Goal: Task Accomplishment & Management: Complete application form

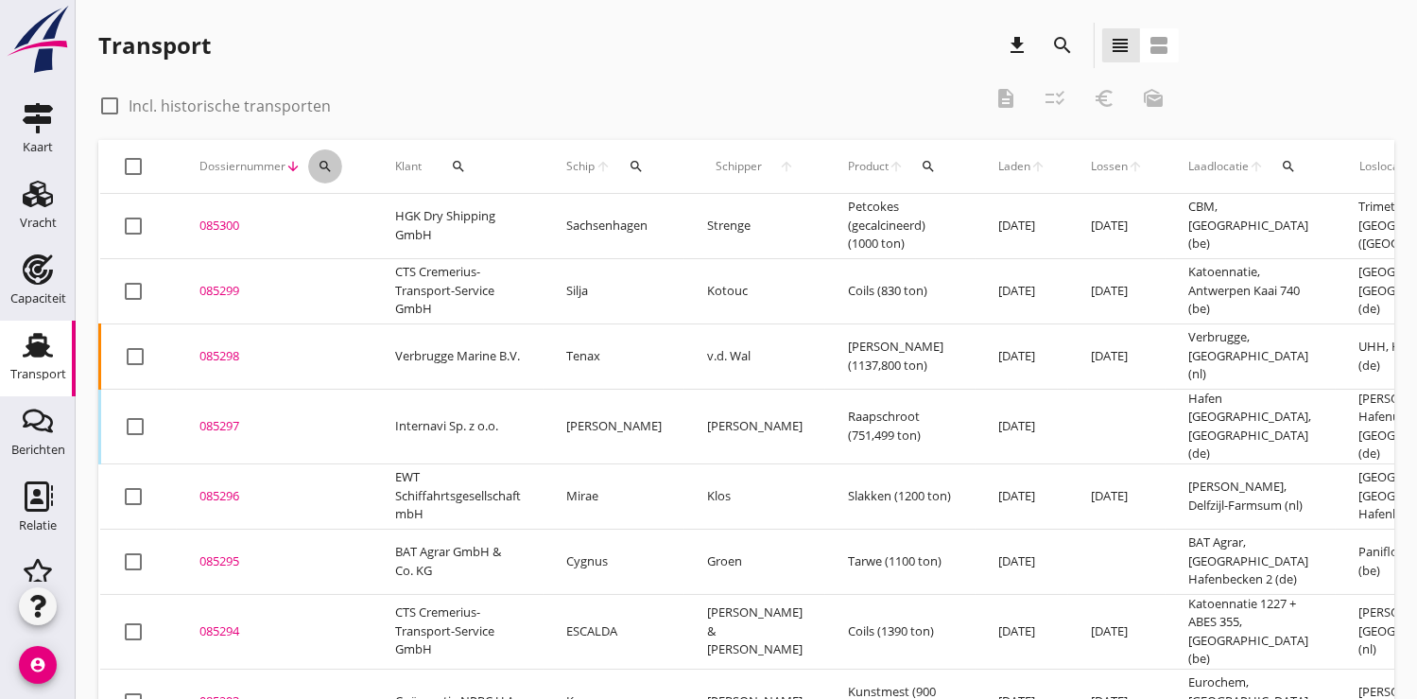
click at [324, 166] on icon "search" at bounding box center [325, 166] width 15 height 15
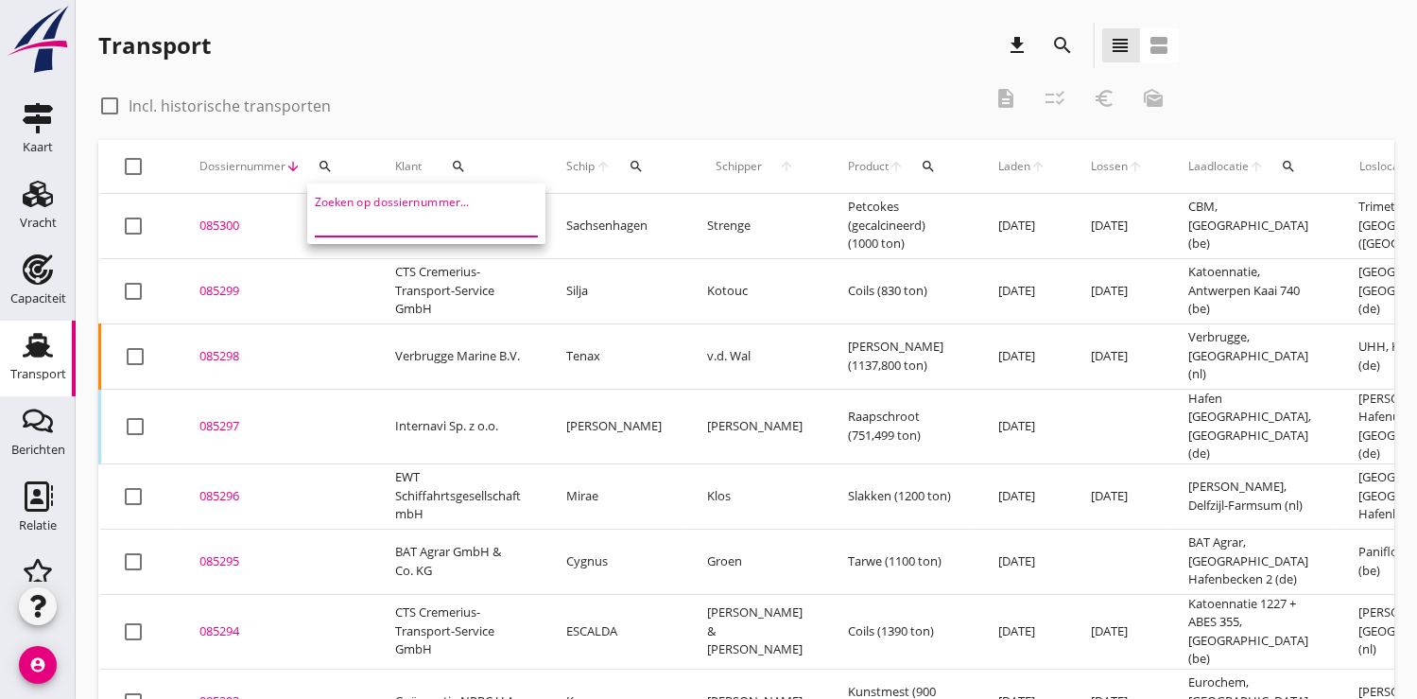
click at [352, 221] on input "Zoeken op dossiernummer..." at bounding box center [413, 221] width 197 height 30
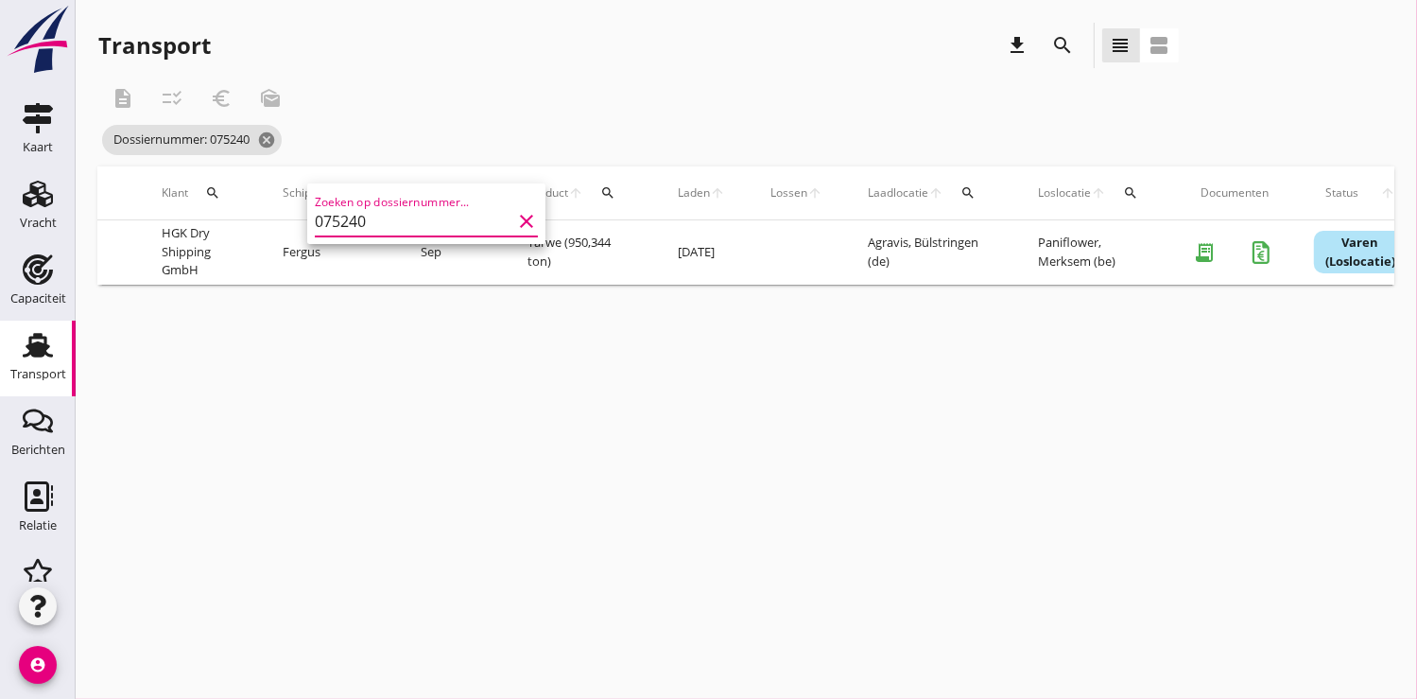
scroll to position [0, 505]
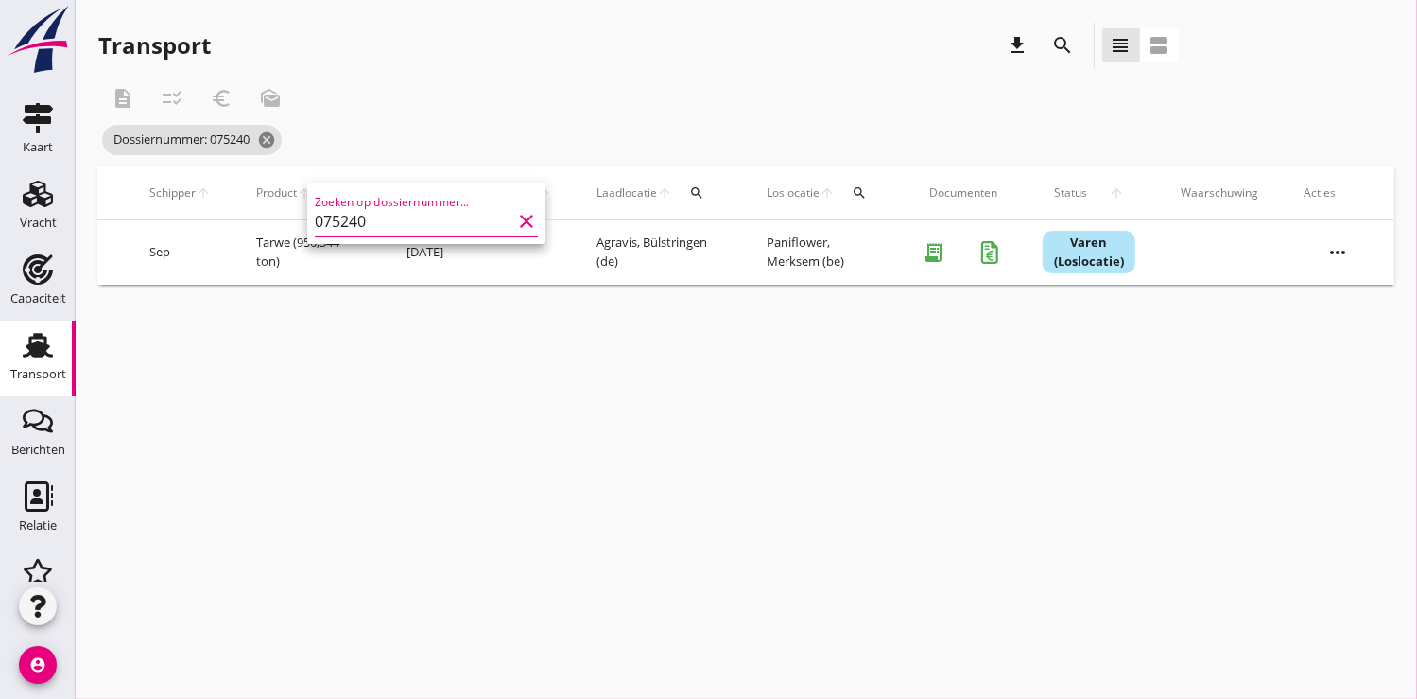
type input "075240"
click at [1339, 251] on icon "more_horiz" at bounding box center [1337, 252] width 53 height 53
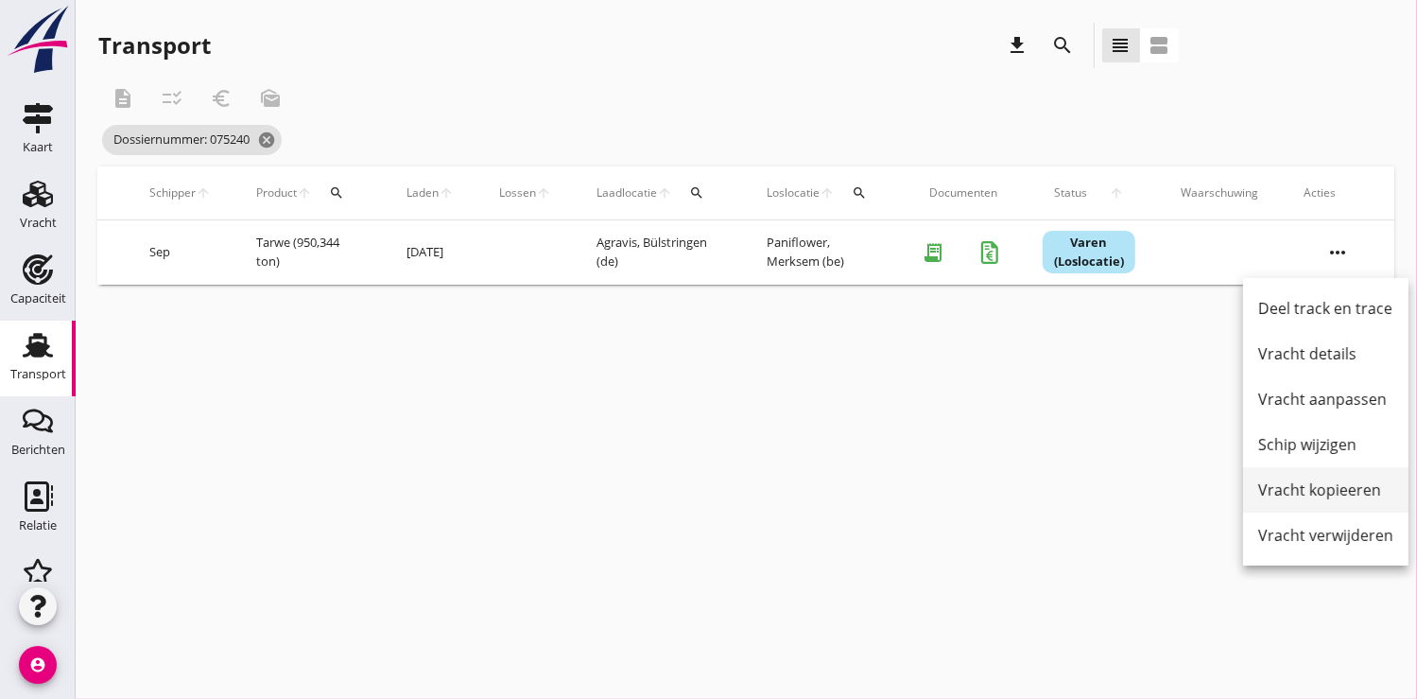
click at [1317, 492] on div "Vracht kopieeren" at bounding box center [1325, 489] width 135 height 23
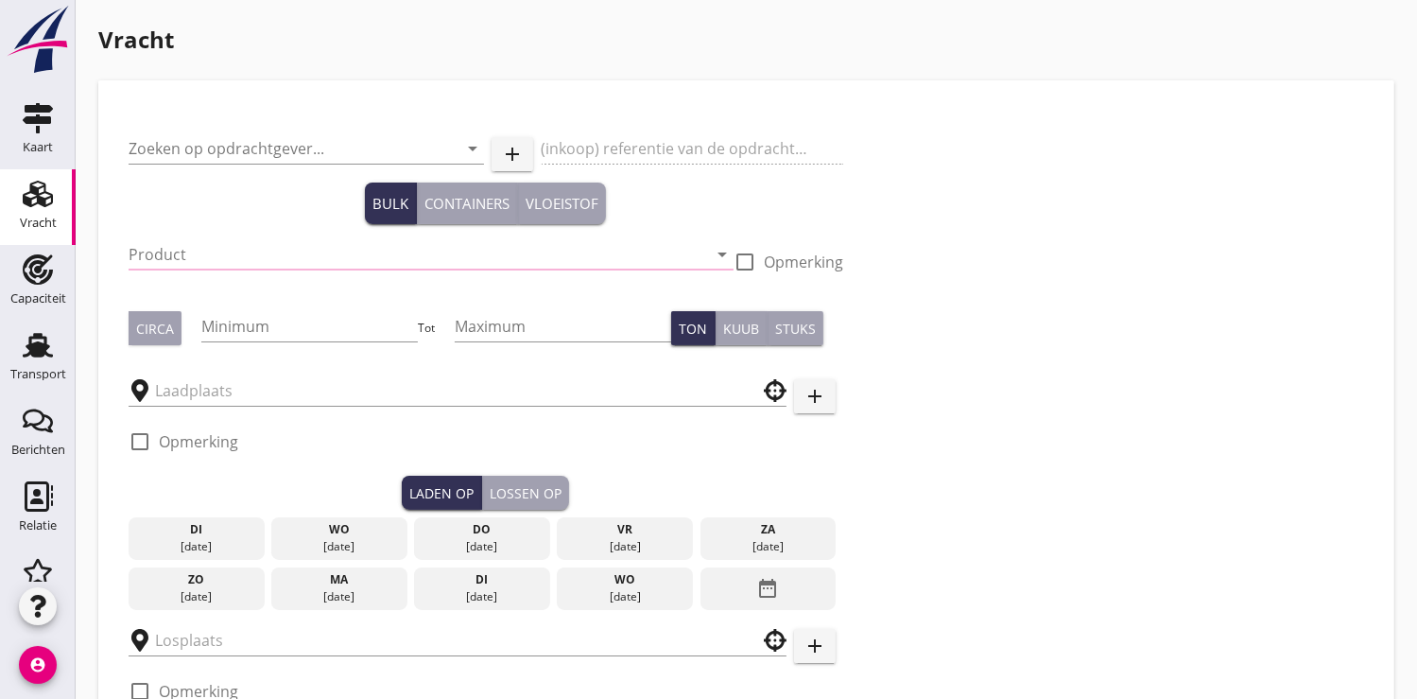
type input "HGK Dry Shipping GmbH"
type input "Tarwe (110)"
type input "950"
checkbox input "true"
type input "Agravis"
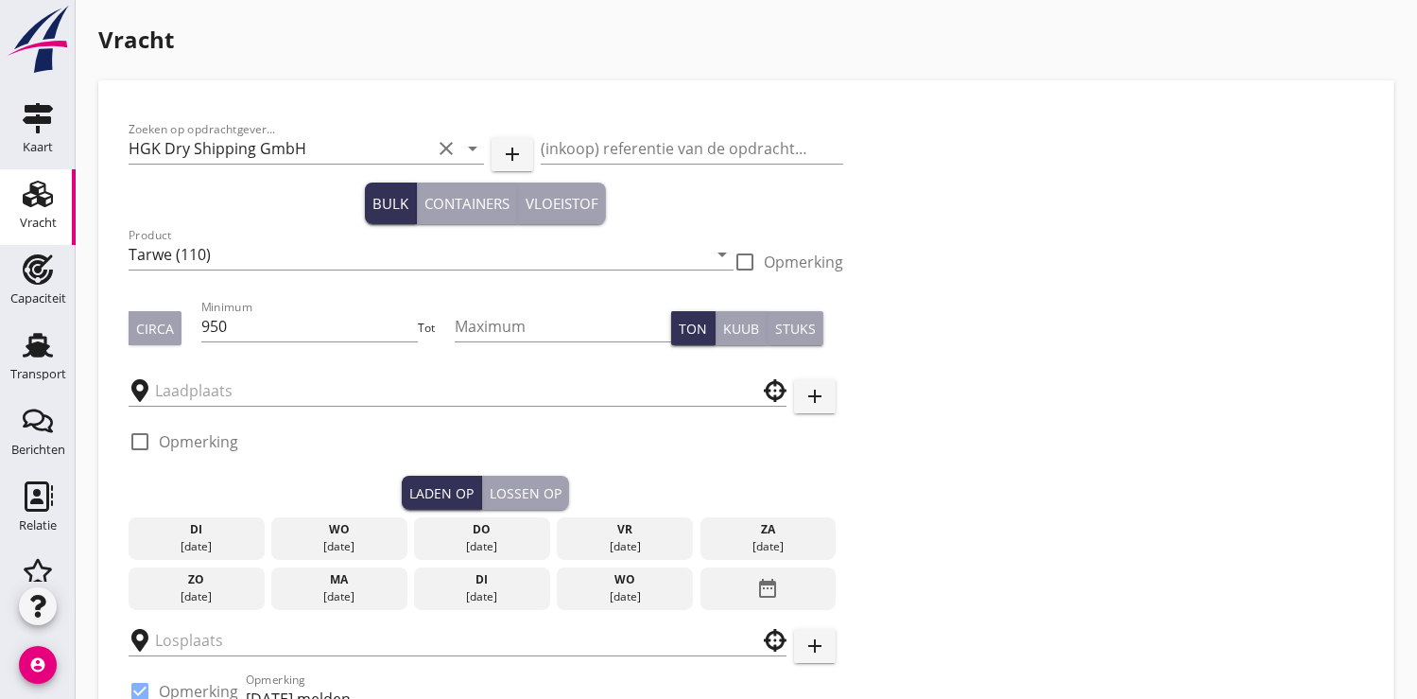
type input "Paniflower"
checkbox input "true"
type input "18000"
checkbox input "false"
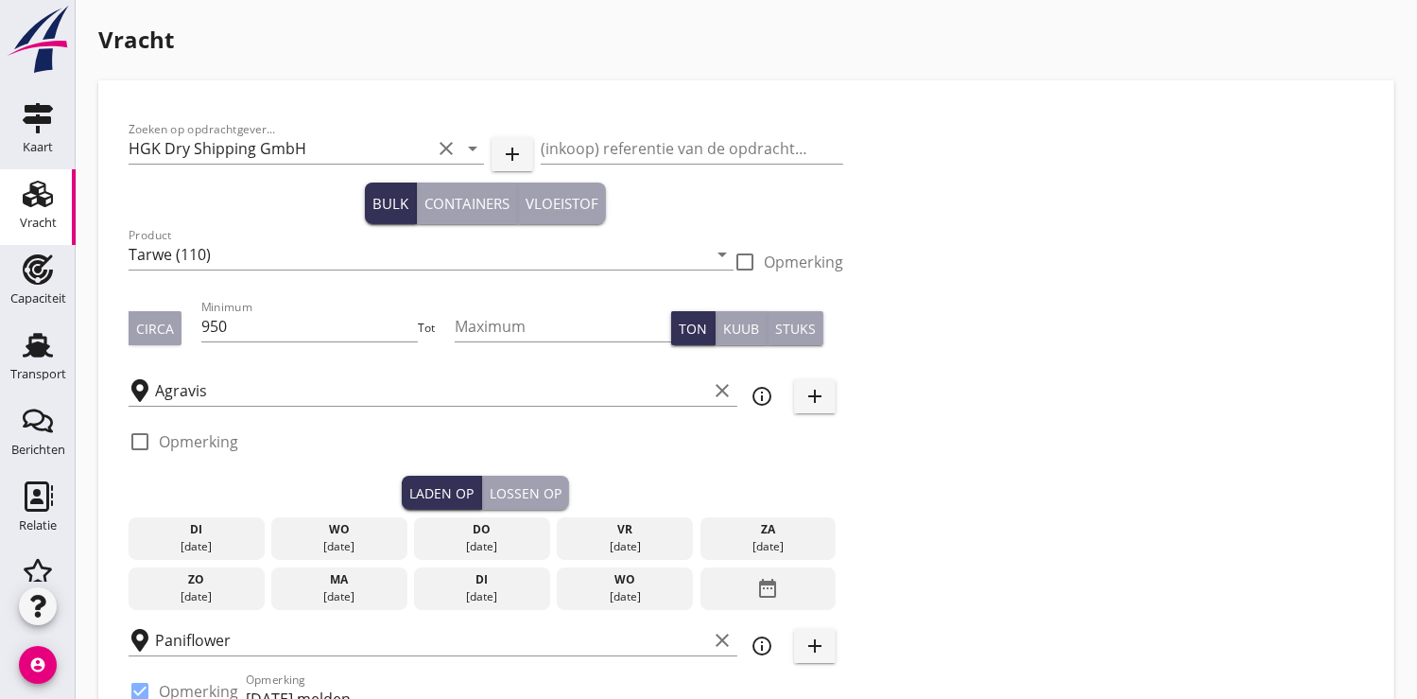
radio input "false"
checkbox input "true"
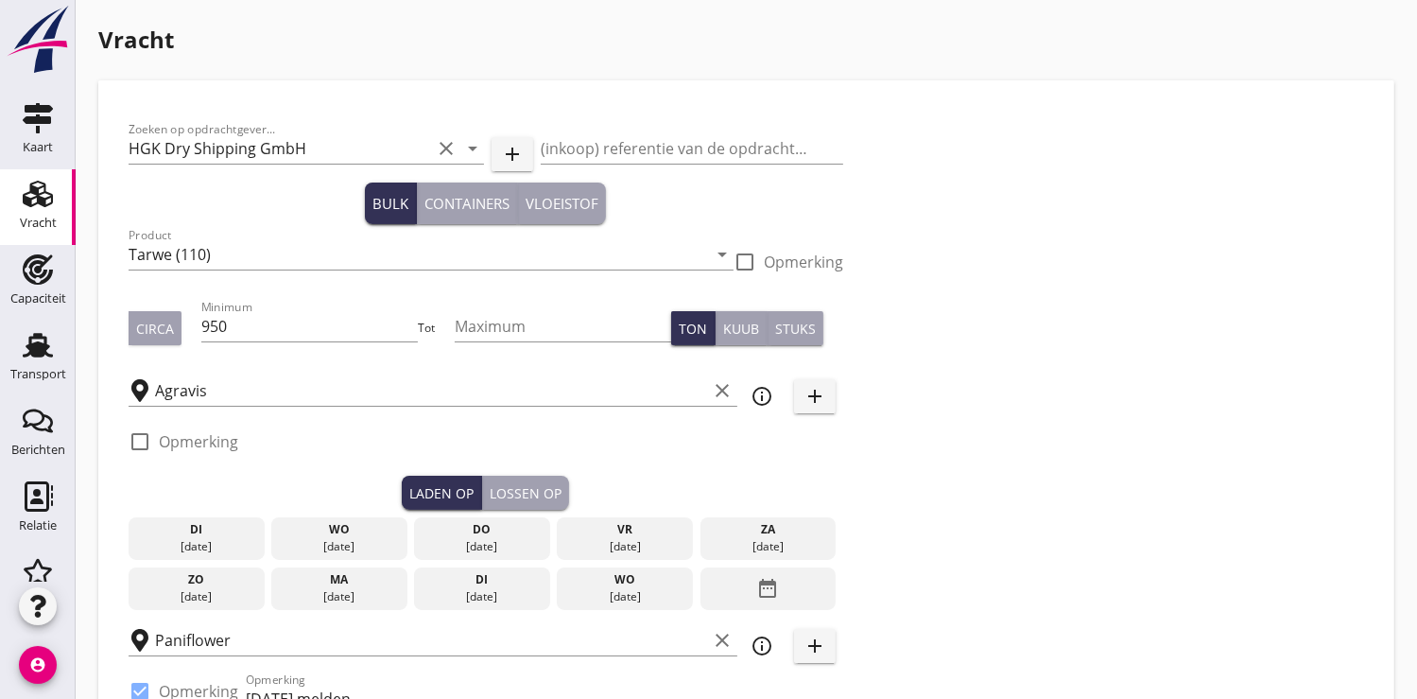
checkbox input "true"
type input "2"
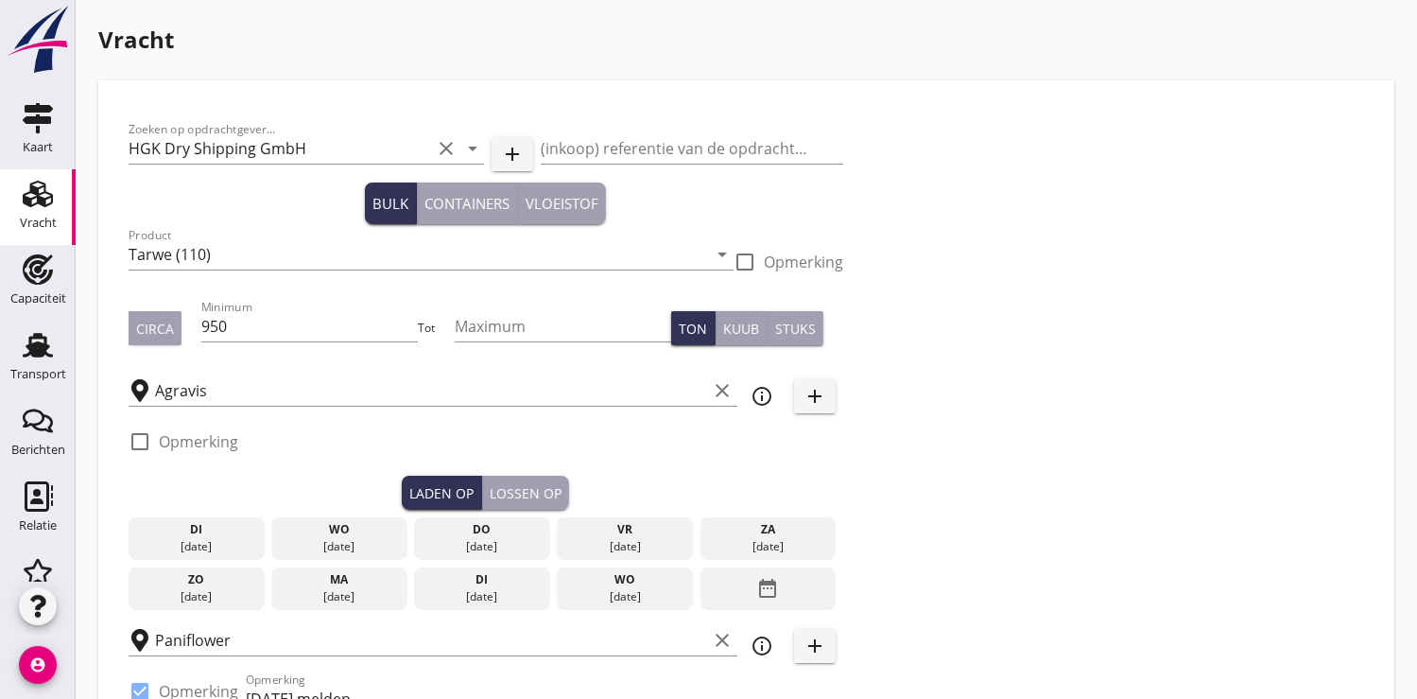
type input "2"
type input "2.5"
type input "19.1"
type textarea "1200 T bezahlt"
checkbox input "false"
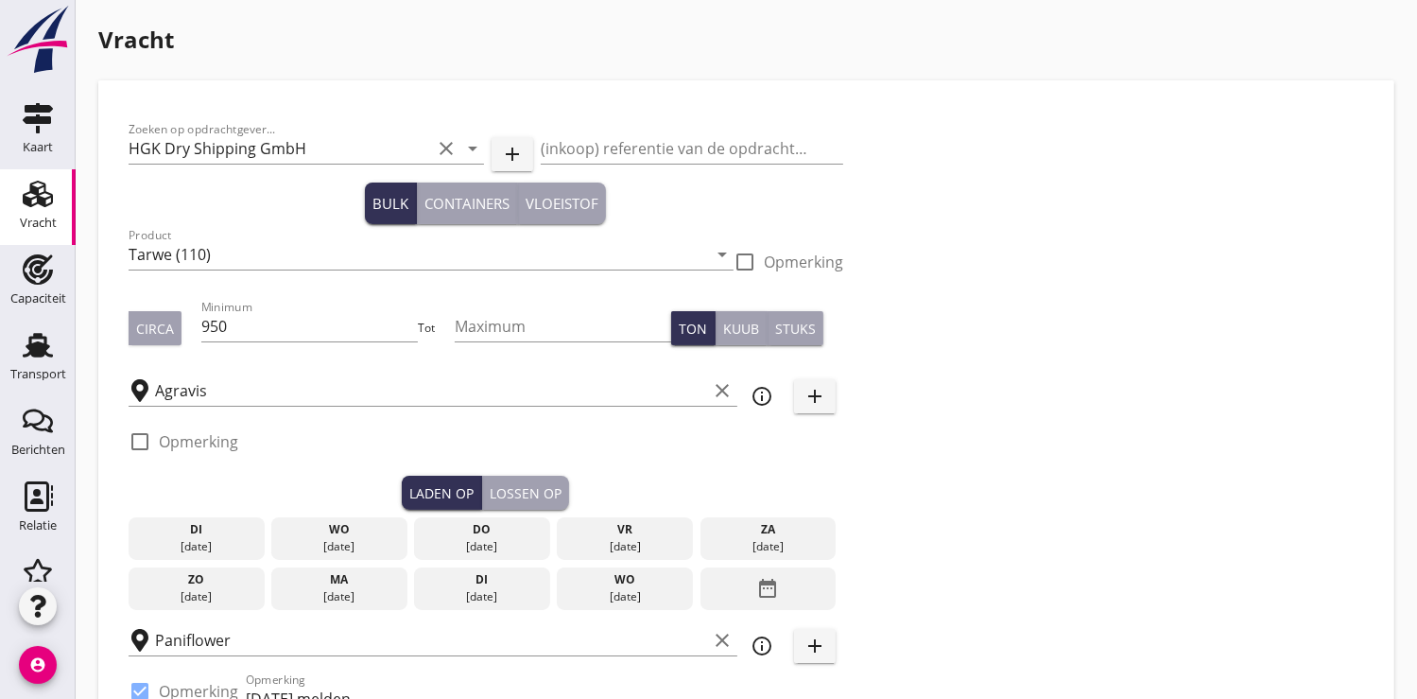
radio input "false"
checkbox input "true"
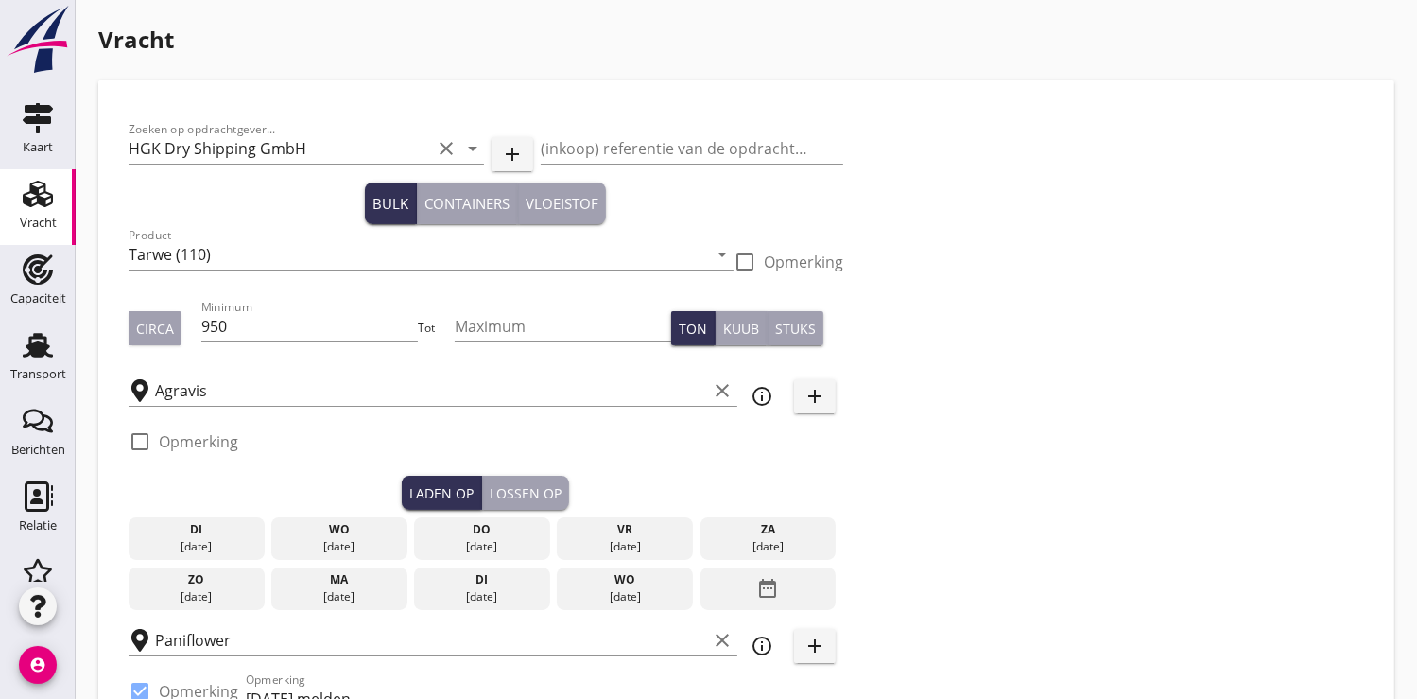
checkbox input "true"
type input "2"
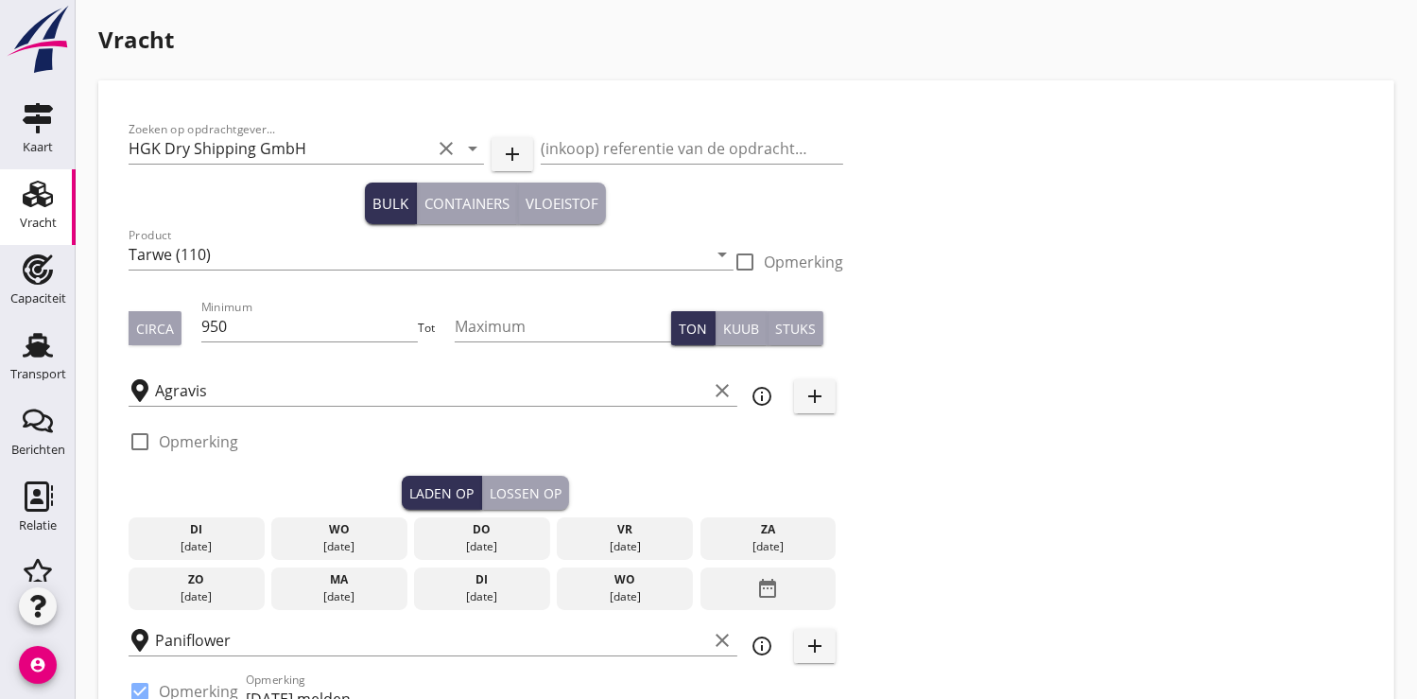
type input "2"
type input "21"
click at [152, 152] on input "HGK Dry Shipping GmbH" at bounding box center [280, 148] width 303 height 30
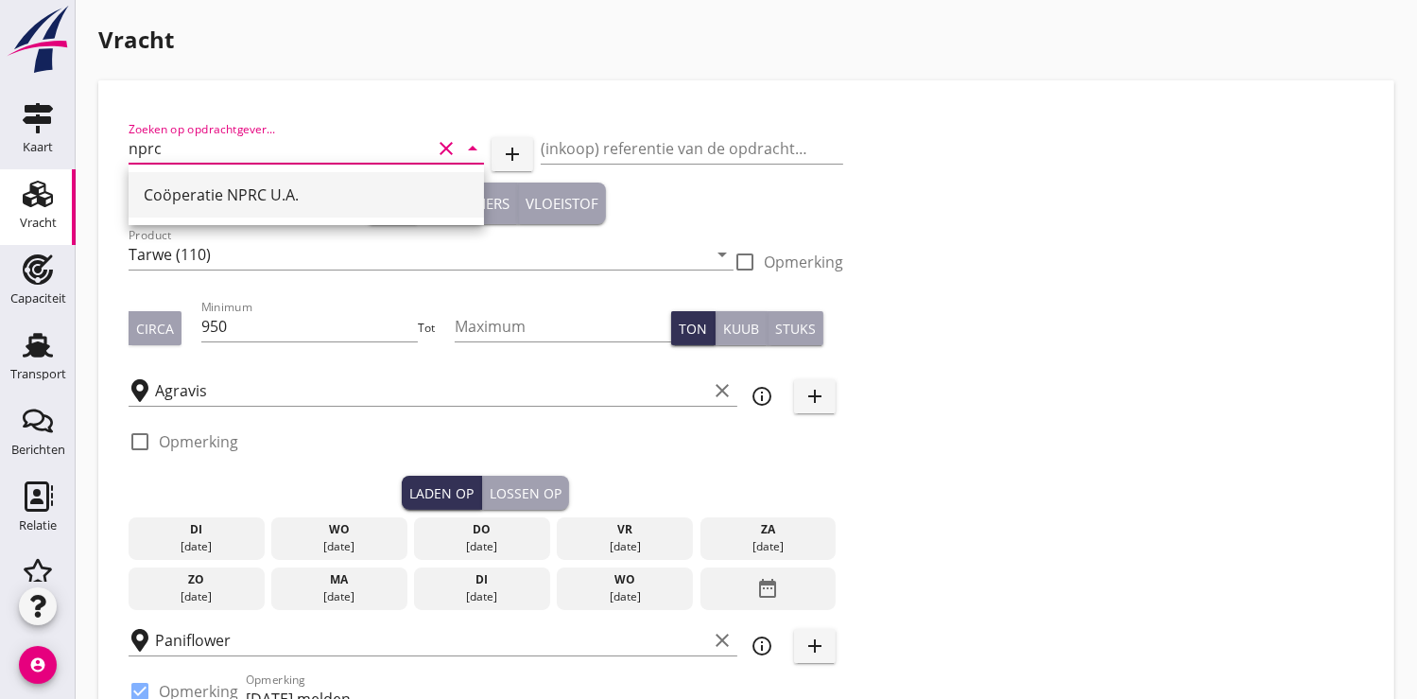
click at [199, 193] on div "Coöperatie NPRC U.A." at bounding box center [306, 194] width 325 height 23
type input "Coöperatie NPRC U.A."
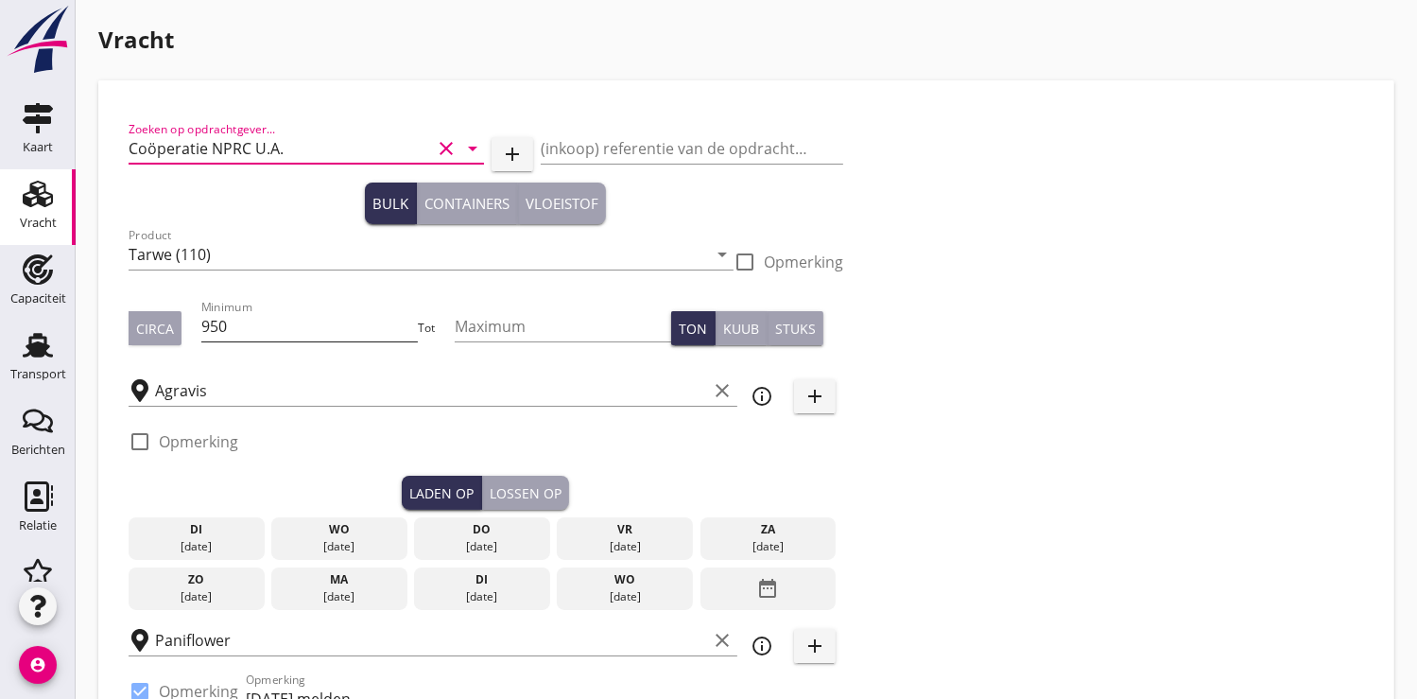
type input "Coöperatie NPRC U.A."
drag, startPoint x: 216, startPoint y: 335, endPoint x: 195, endPoint y: 331, distance: 22.1
click at [195, 331] on div "Circa Minimum 950 Tot Maximum Ton Kuub Stuks" at bounding box center [486, 328] width 715 height 64
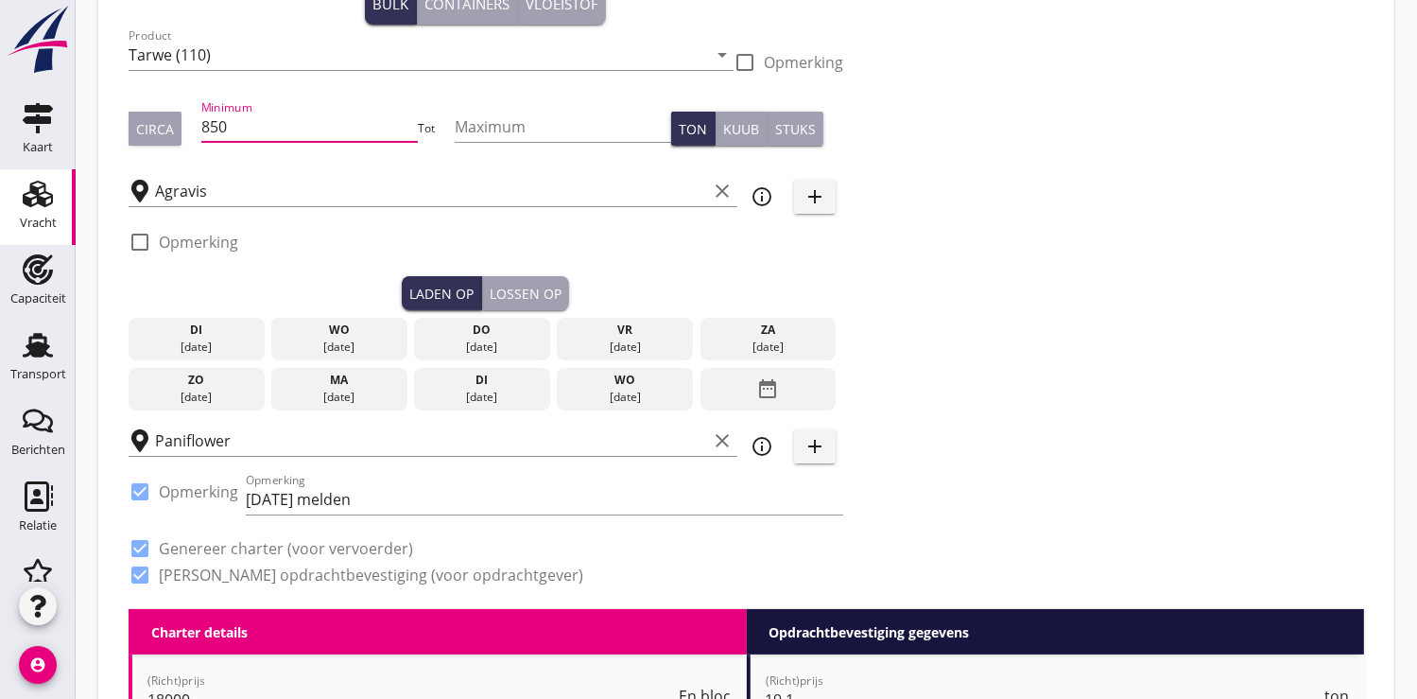
scroll to position [210, 0]
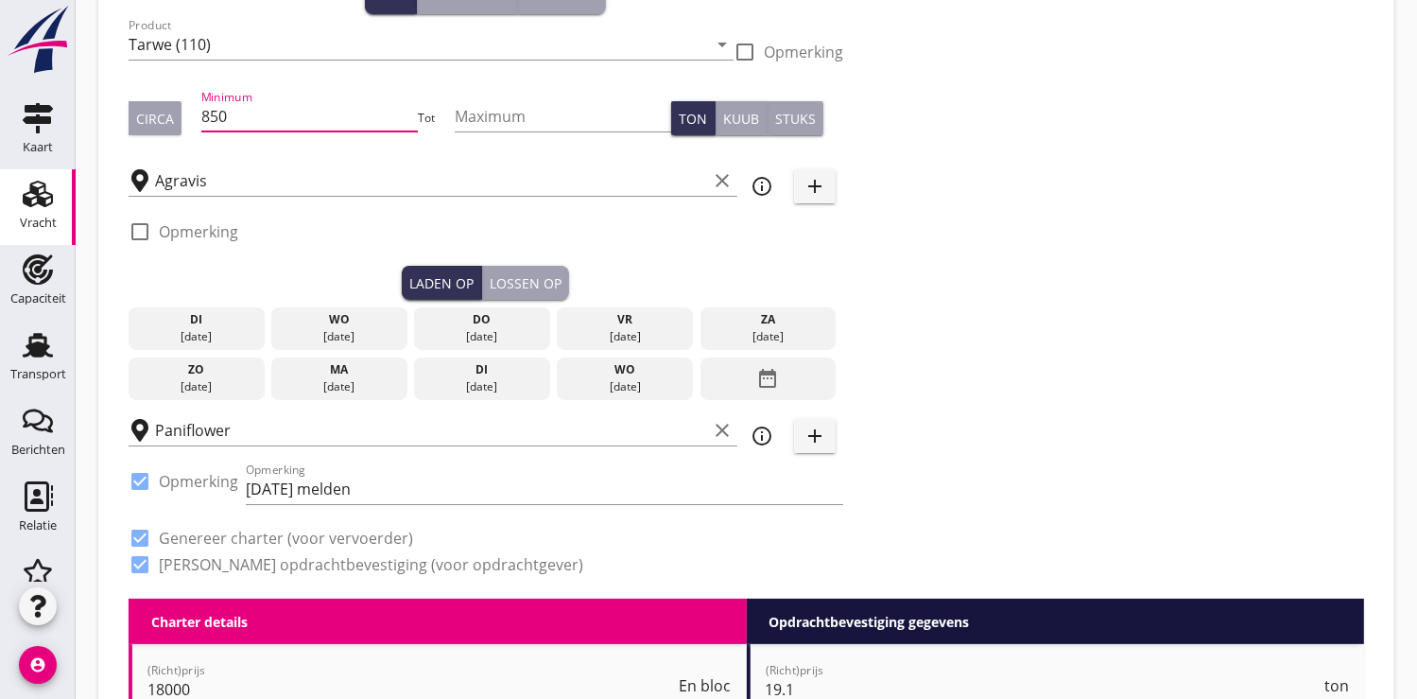
type input "850"
drag, startPoint x: 625, startPoint y: 379, endPoint x: 606, endPoint y: 359, distance: 27.4
click at [625, 378] on div "[DATE]" at bounding box center [625, 386] width 127 height 17
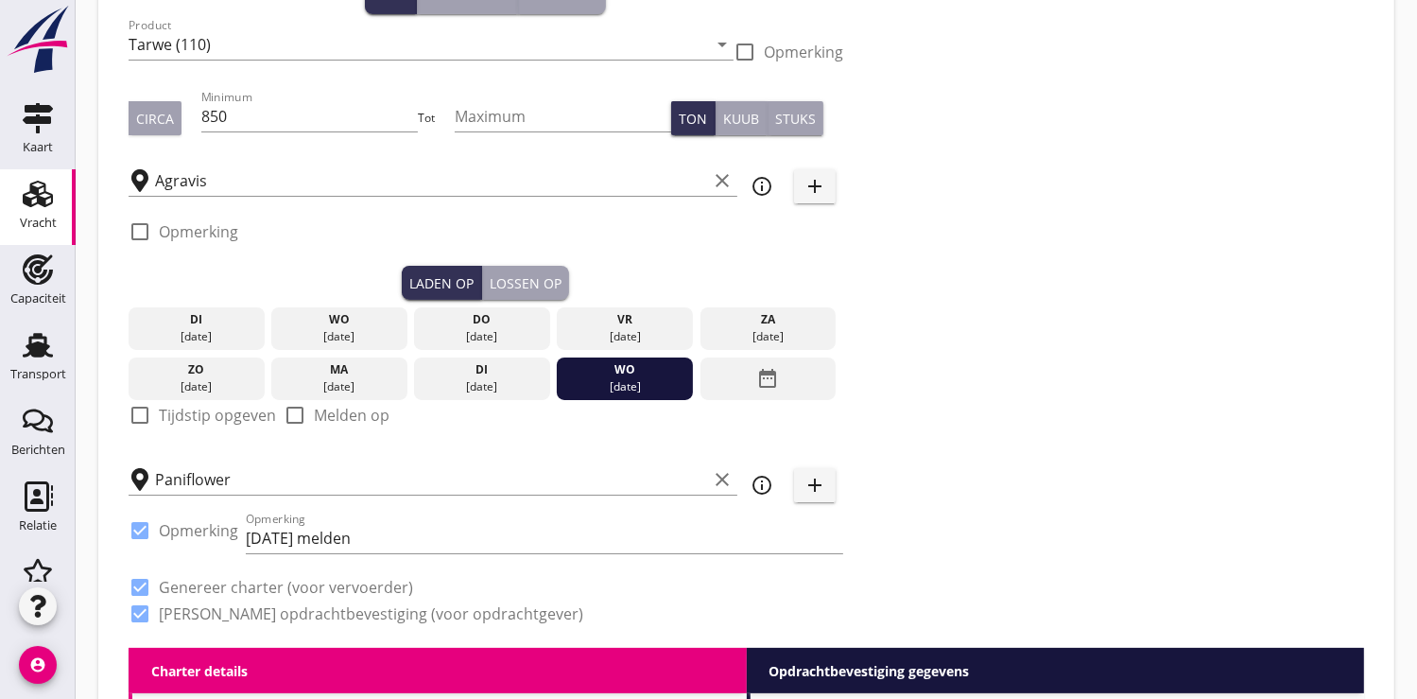
scroll to position [0, 0]
click at [144, 412] on div at bounding box center [140, 415] width 32 height 32
checkbox input "true"
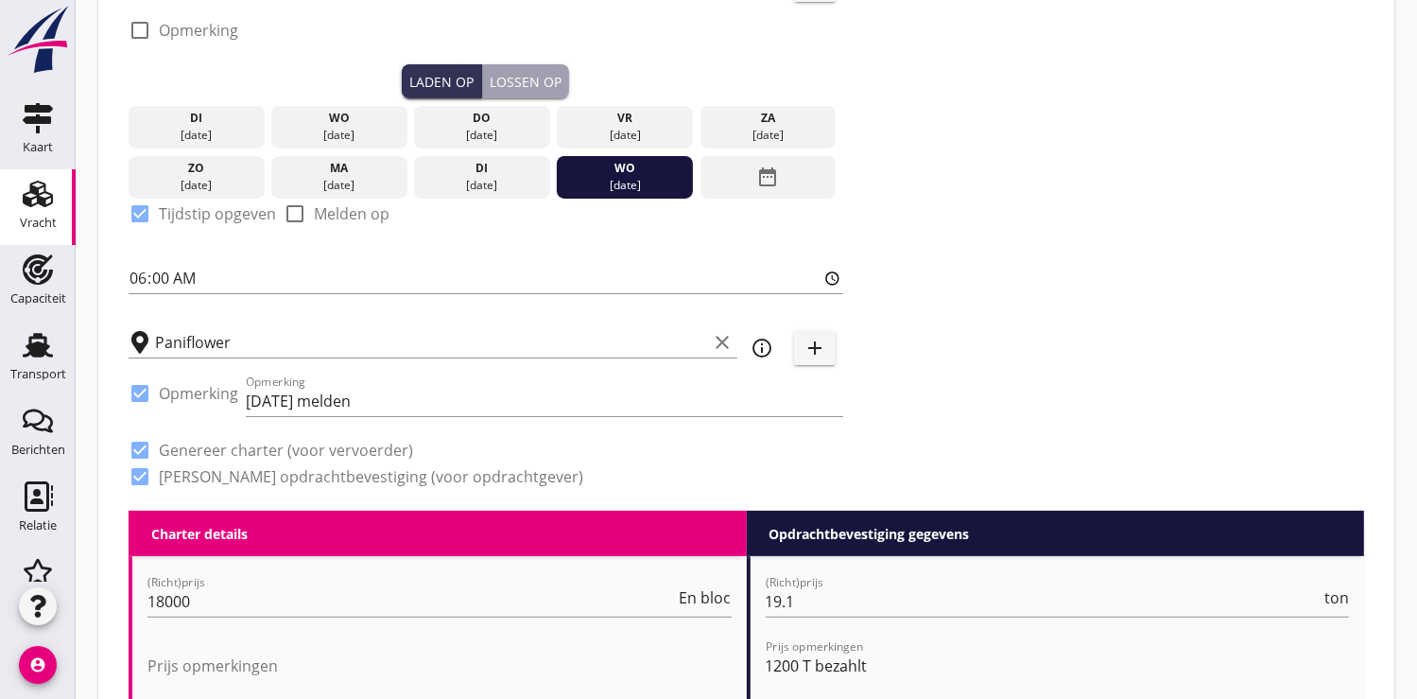
scroll to position [420, 0]
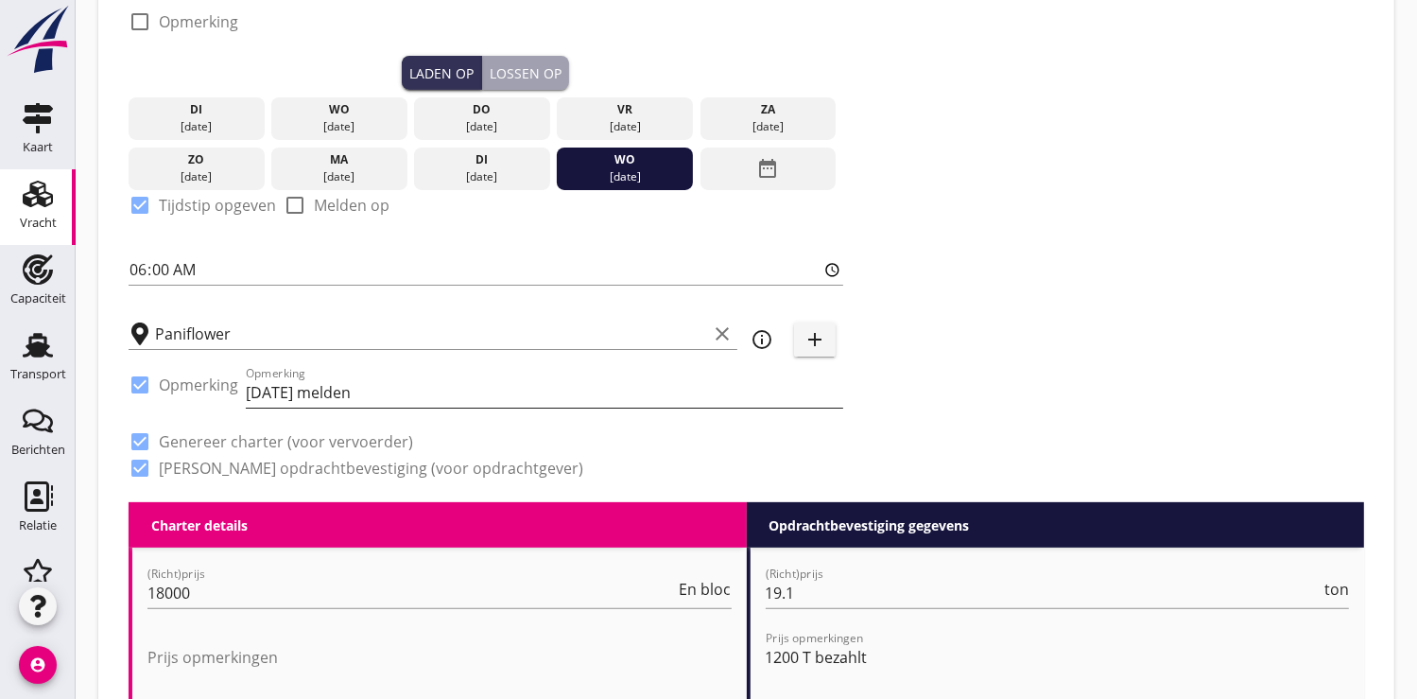
click at [252, 401] on input "[DATE] melden" at bounding box center [544, 392] width 597 height 30
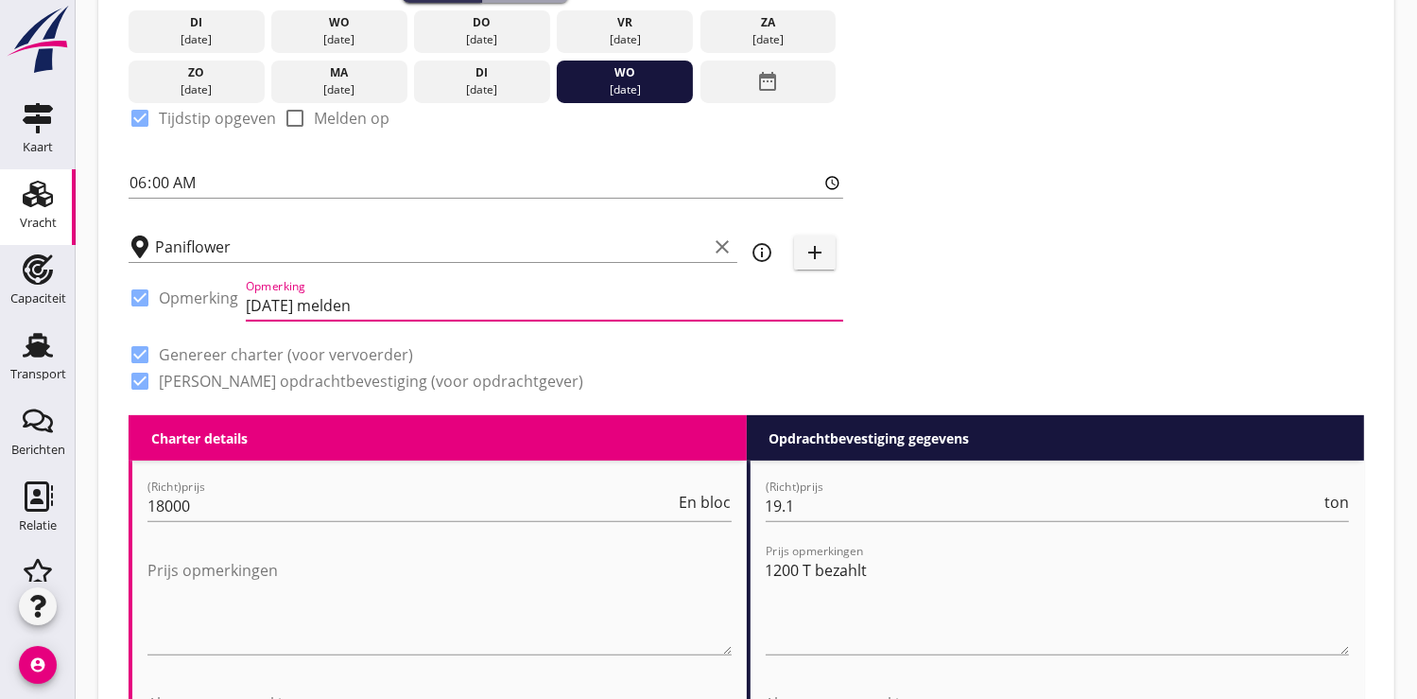
scroll to position [630, 0]
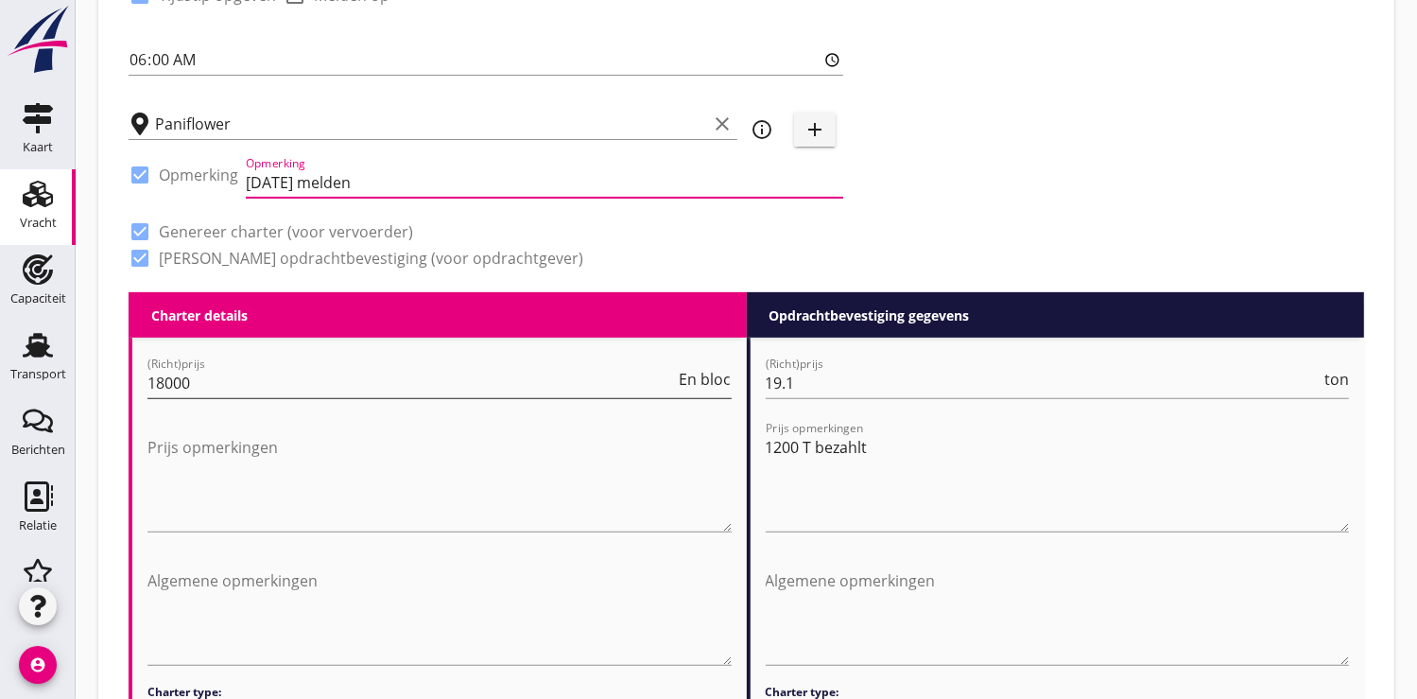
type input "[DATE] melden"
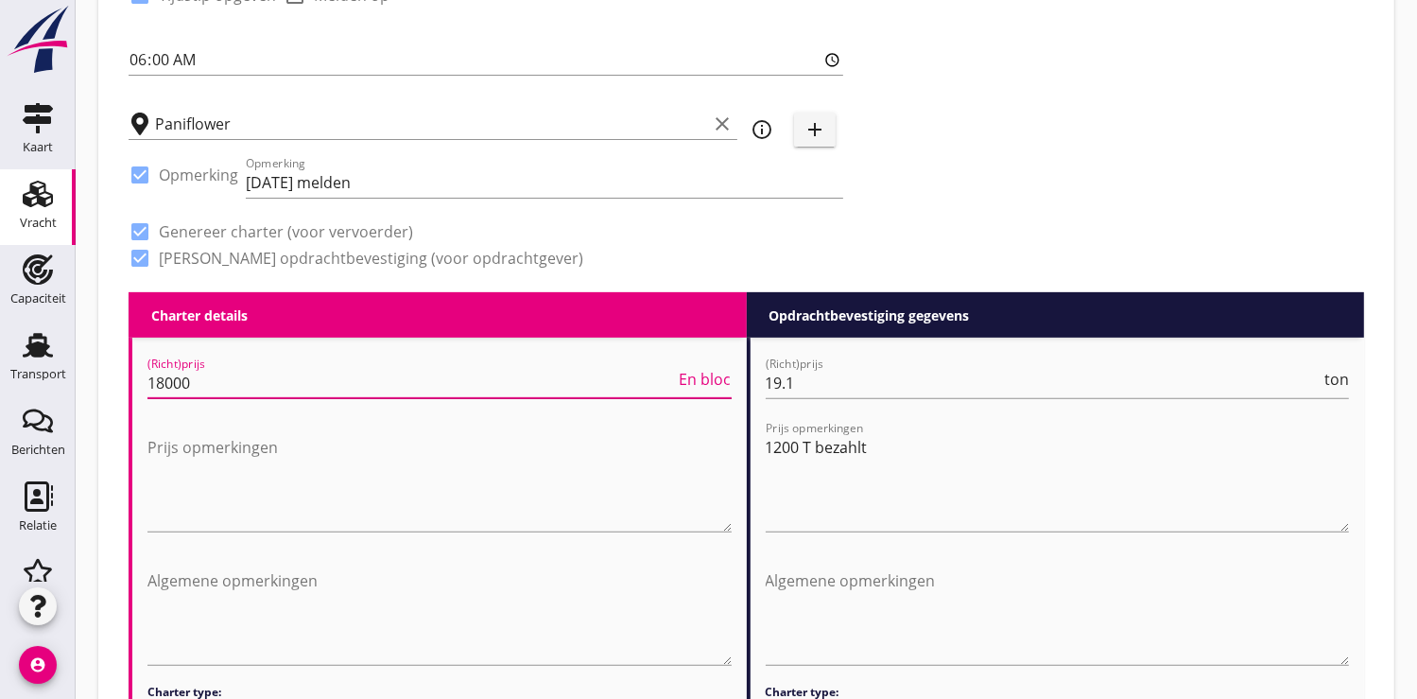
click at [199, 384] on input "18000" at bounding box center [411, 383] width 528 height 30
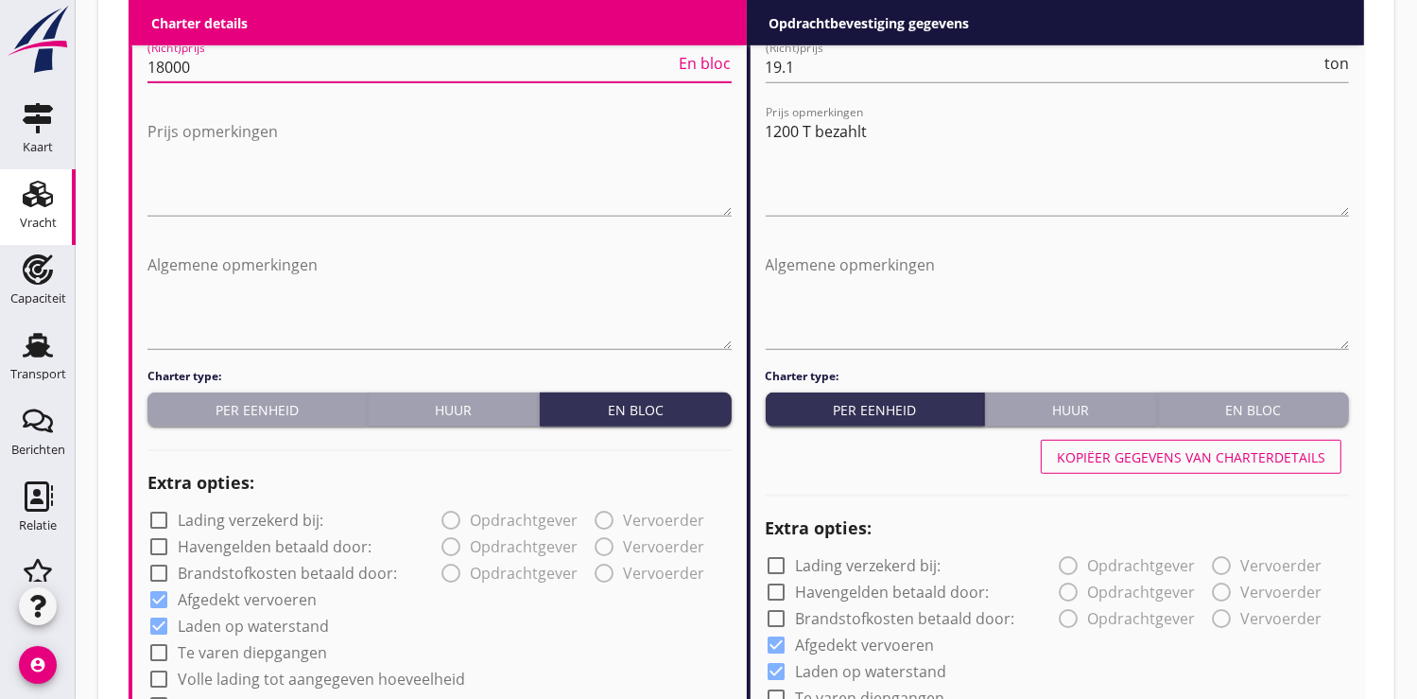
click at [215, 406] on div "Per eenheid" at bounding box center [256, 410] width 203 height 20
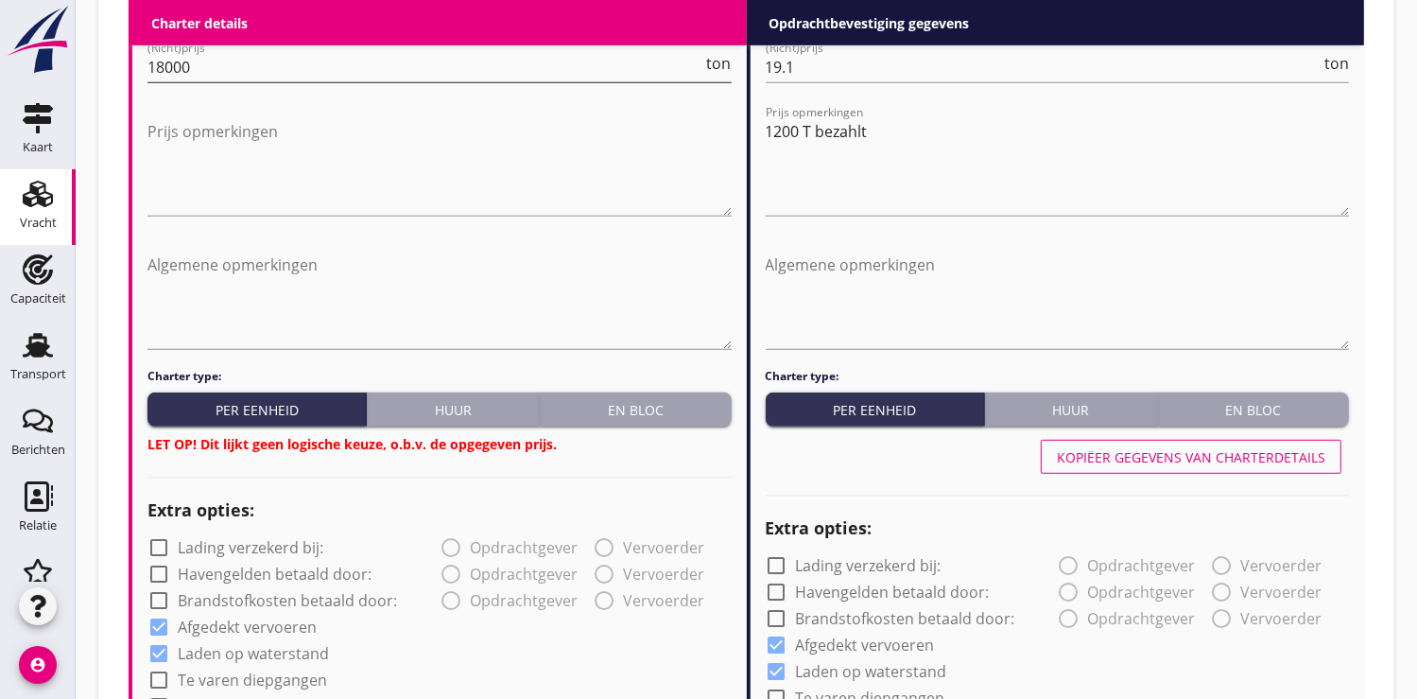
click at [220, 65] on input "18000" at bounding box center [425, 67] width 556 height 30
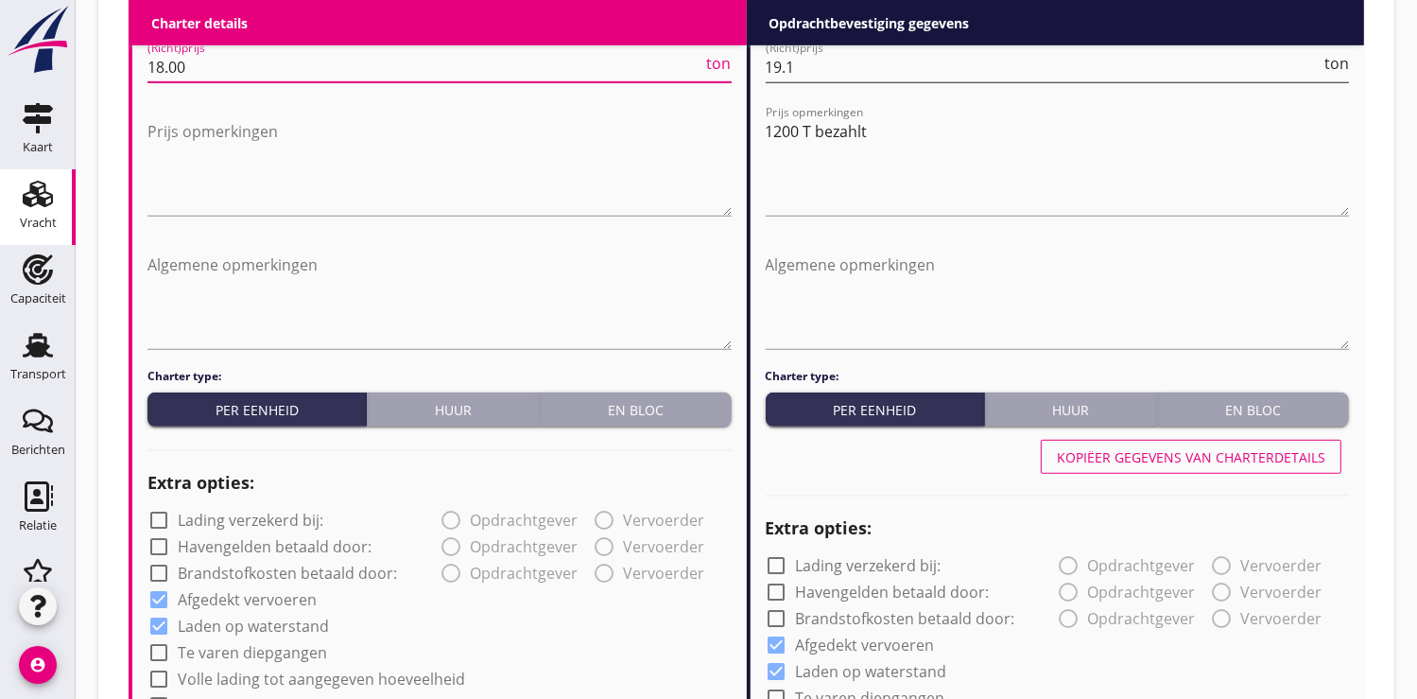
type input "18.00"
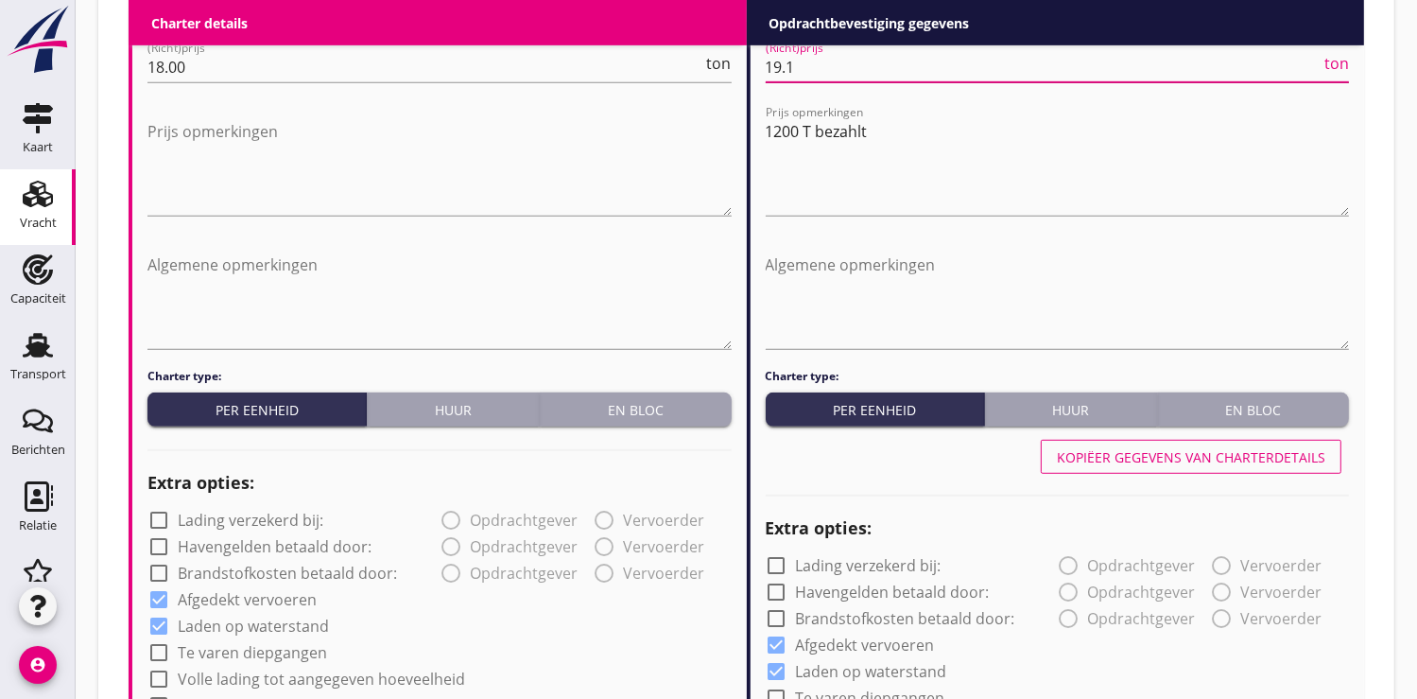
click at [801, 68] on input "19.1" at bounding box center [1044, 67] width 556 height 30
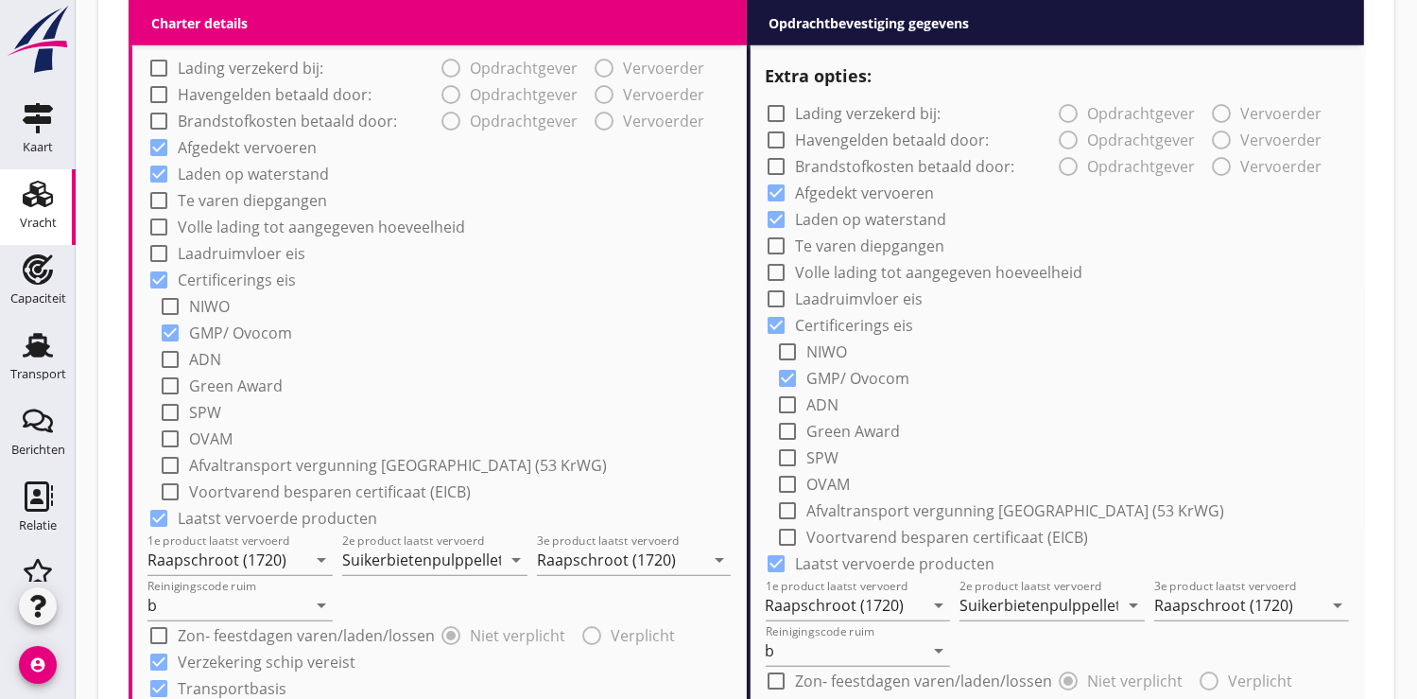
scroll to position [1575, 0]
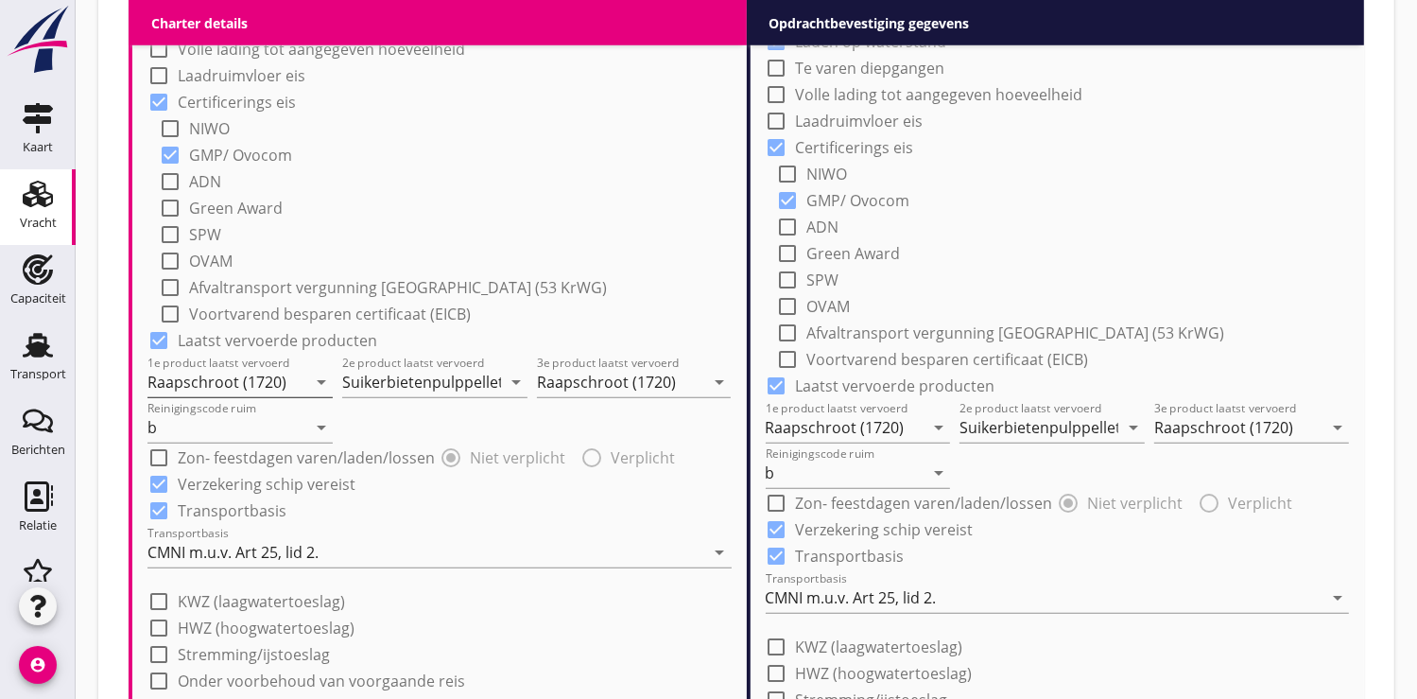
type input "18.75"
click at [223, 383] on input "Raapschroot (1720)" at bounding box center [226, 382] width 159 height 30
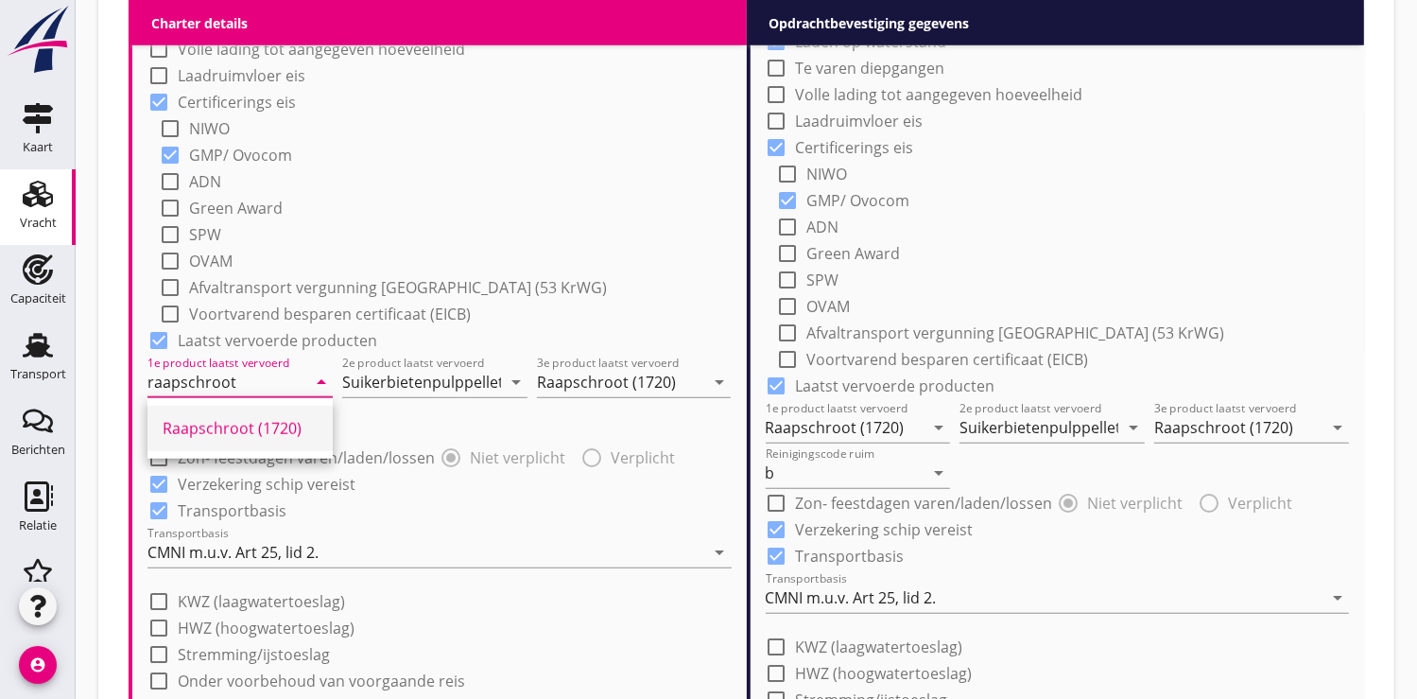
click at [262, 429] on div "Raapschroot (1720)" at bounding box center [240, 428] width 155 height 23
type input "Raapschroot (1720)"
click at [432, 379] on input "Suikerbietenpulppellets (1794)" at bounding box center [421, 382] width 159 height 30
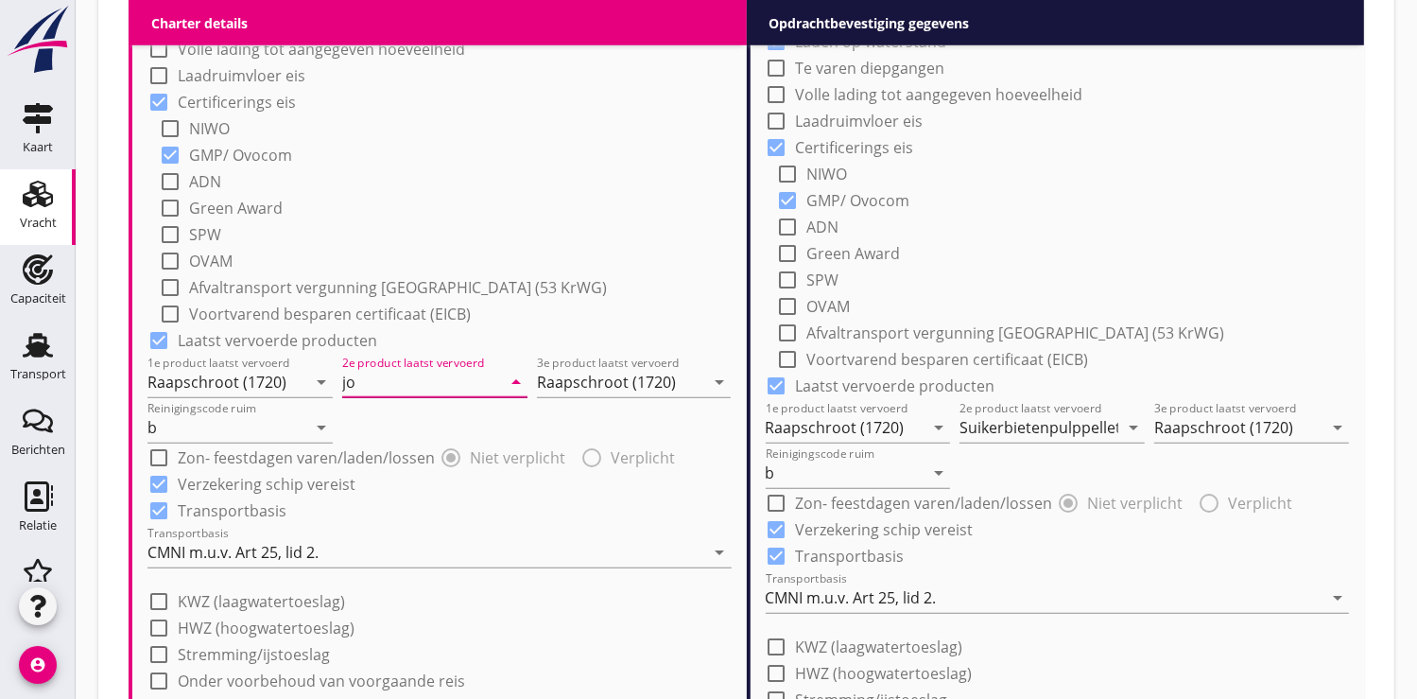
type input "j"
click at [458, 419] on div "Konverterkalk (7210)" at bounding box center [434, 428] width 155 height 23
type input "Konverterkalk (7210)"
click at [587, 375] on input "Raapschroot (1720)" at bounding box center [621, 382] width 168 height 30
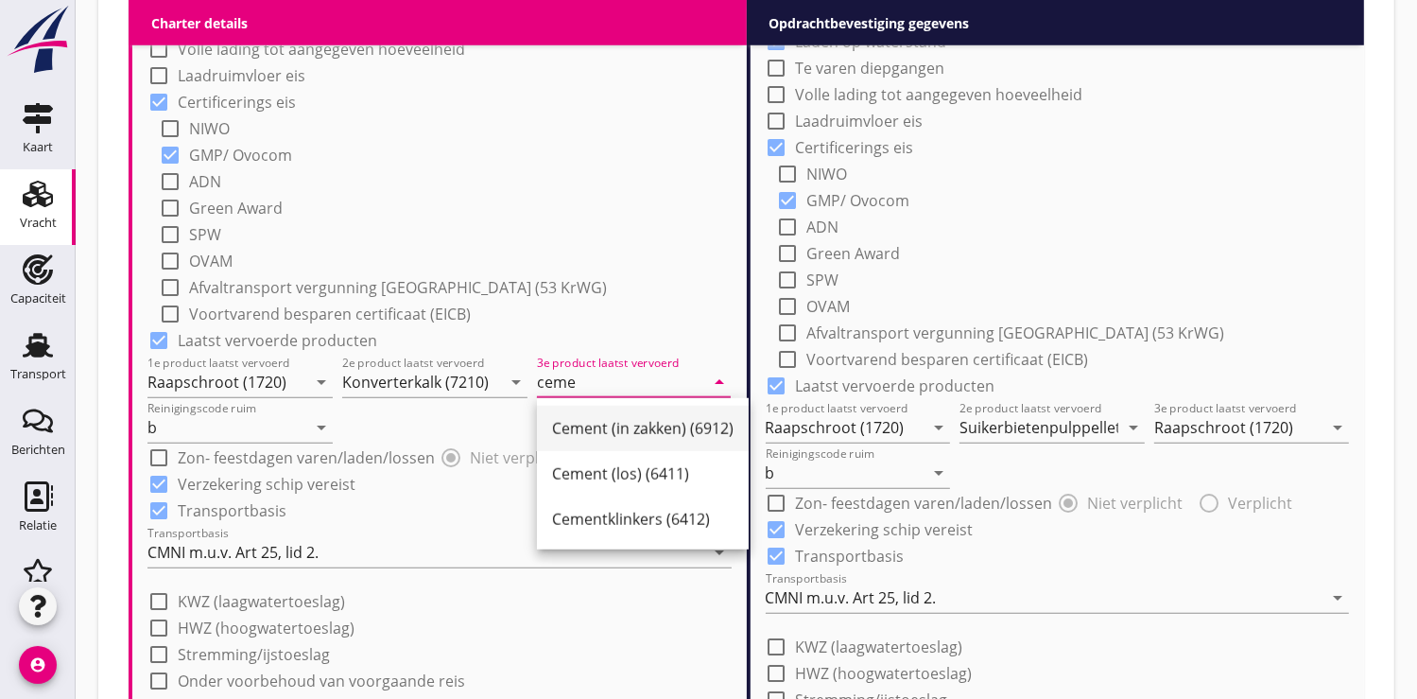
click at [659, 433] on div "Cement (in zakken) (6912)" at bounding box center [643, 428] width 182 height 23
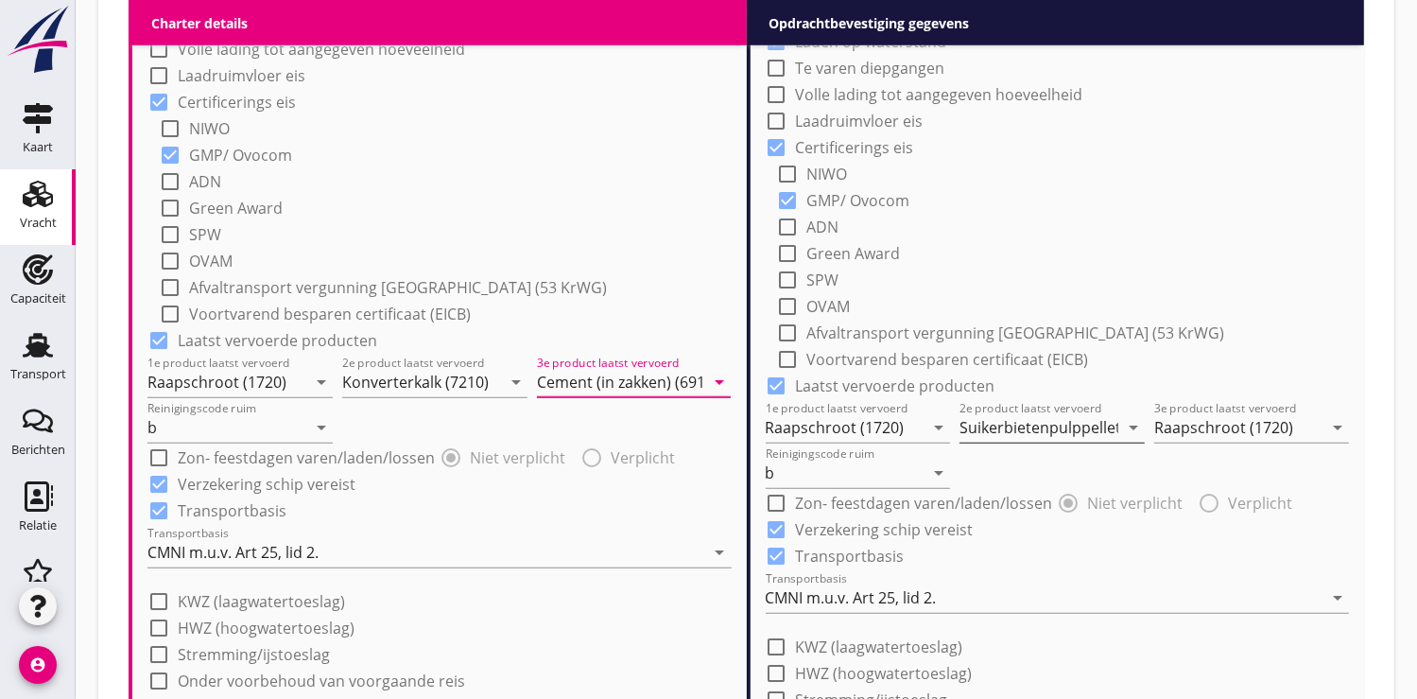
type input "Cement (in zakken) (6912)"
click at [1008, 419] on input "Suikerbietenpulppellets (1794)" at bounding box center [1039, 427] width 159 height 30
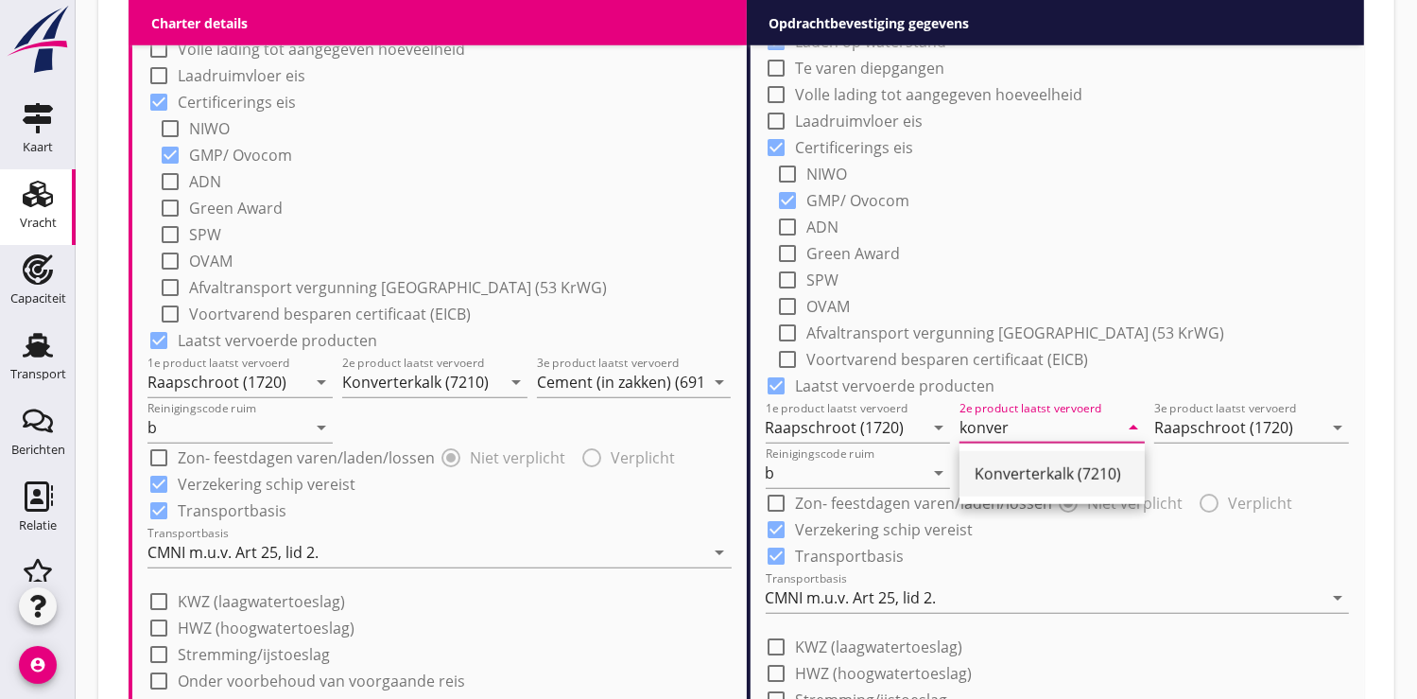
click at [1063, 476] on div "Konverterkalk (7210)" at bounding box center [1052, 473] width 155 height 23
type input "Konverterkalk (7210)"
click at [1185, 419] on input "Raapschroot (1720)" at bounding box center [1238, 427] width 168 height 30
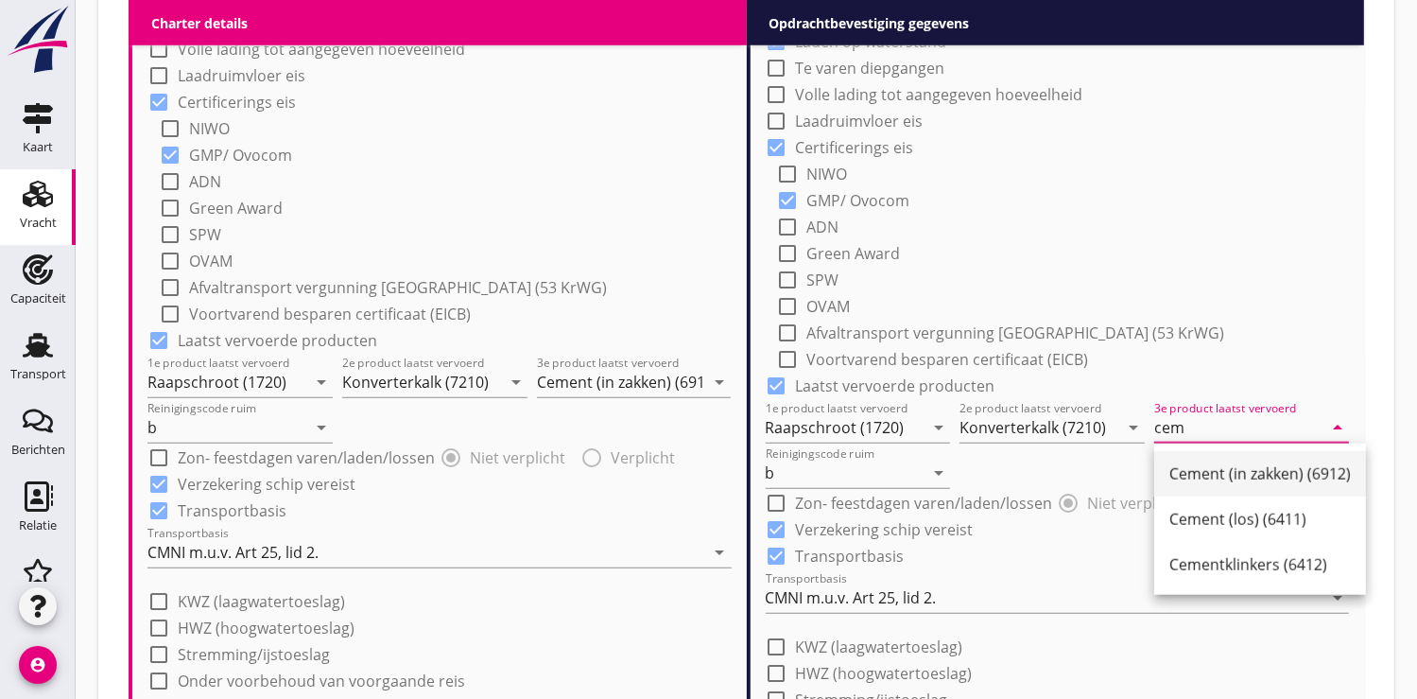
click at [1185, 476] on div "Cement (in zakken) (6912)" at bounding box center [1260, 473] width 182 height 23
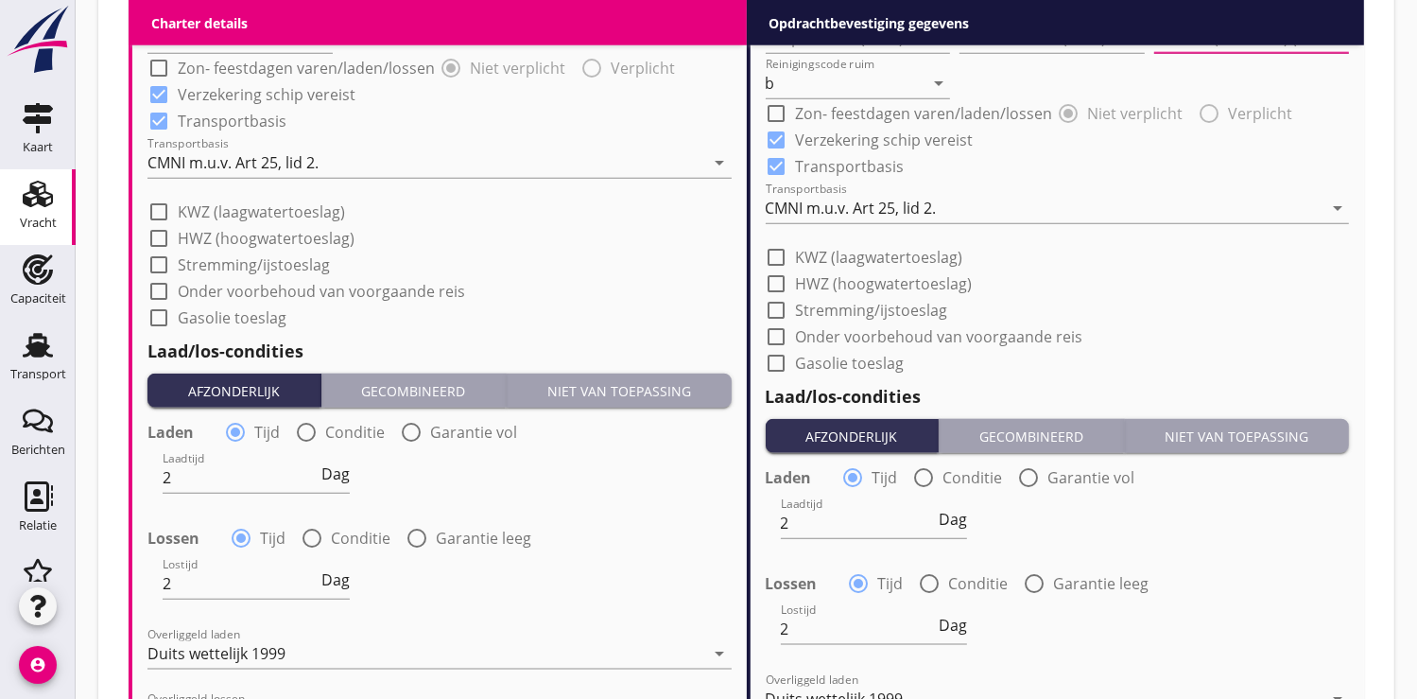
scroll to position [1996, 0]
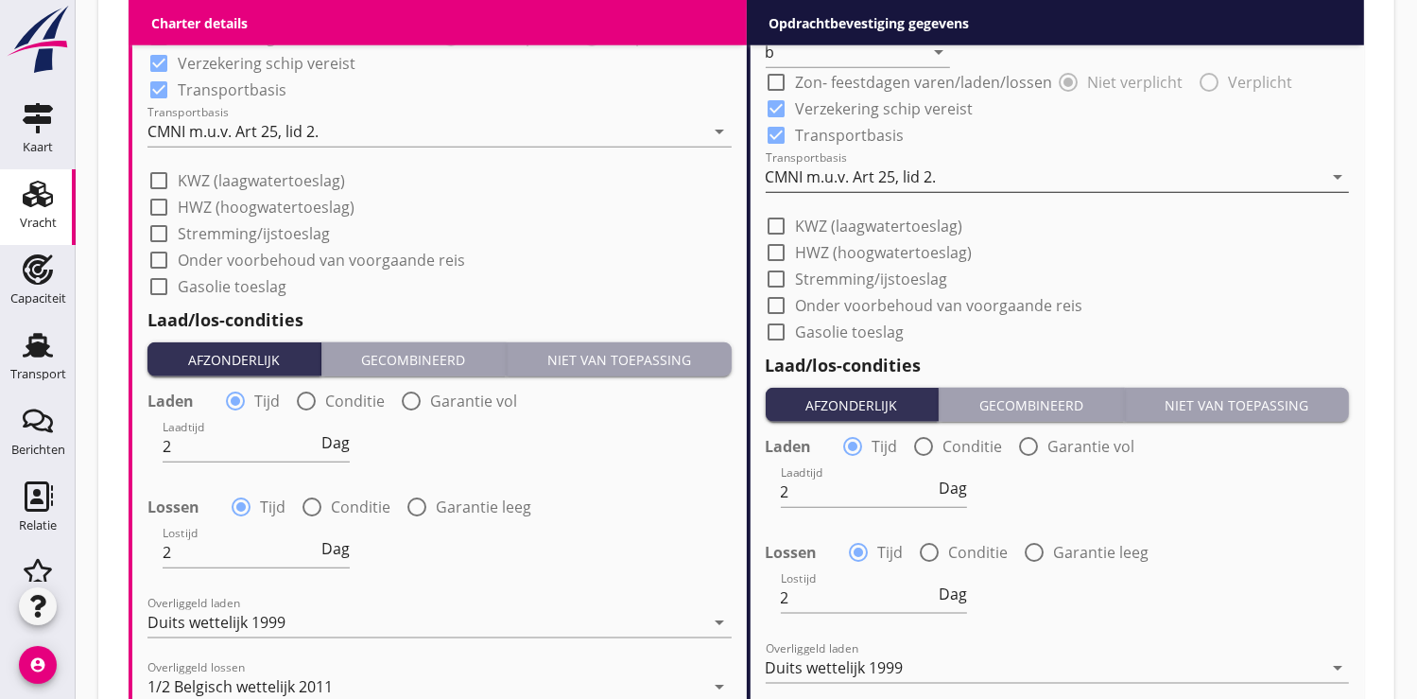
type input "Cement (in zakken) (6912)"
click at [817, 171] on div "CMNI m.u.v. Art 25, lid 2." at bounding box center [851, 176] width 171 height 17
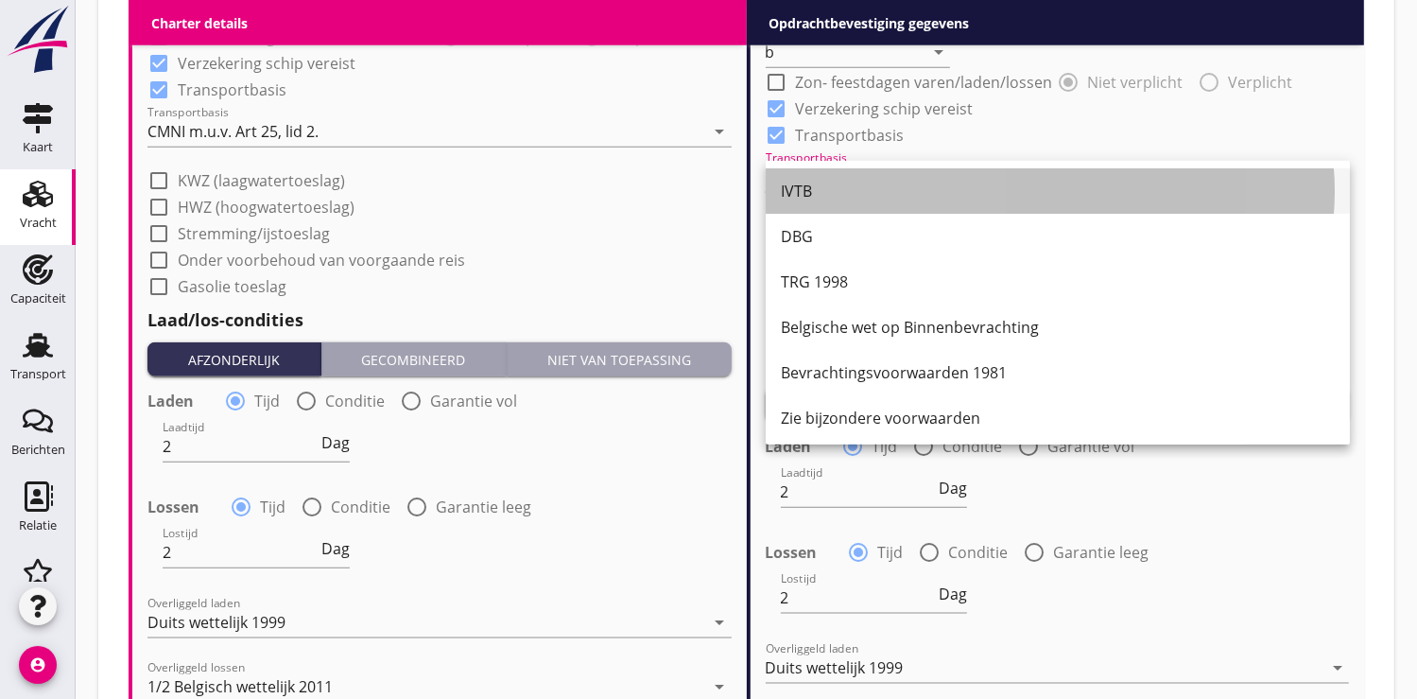
click at [837, 195] on div "IVTB" at bounding box center [1058, 191] width 554 height 23
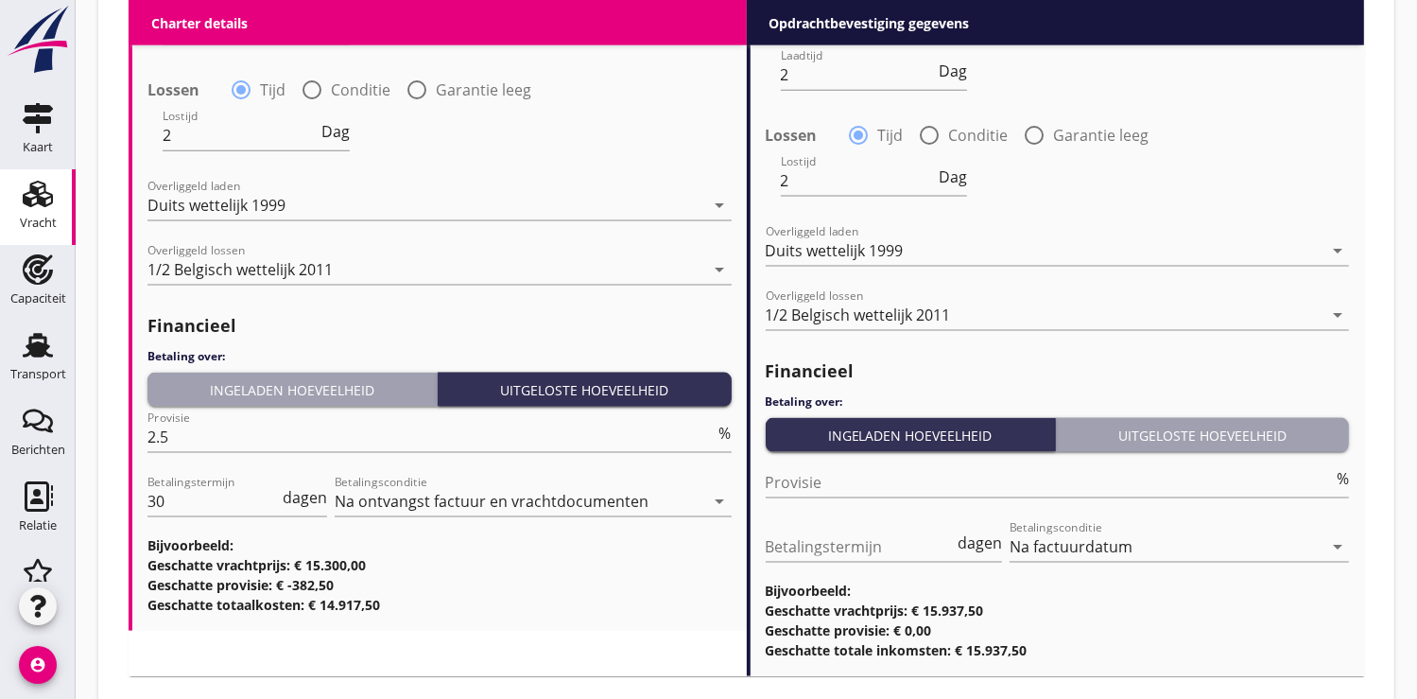
scroll to position [2415, 0]
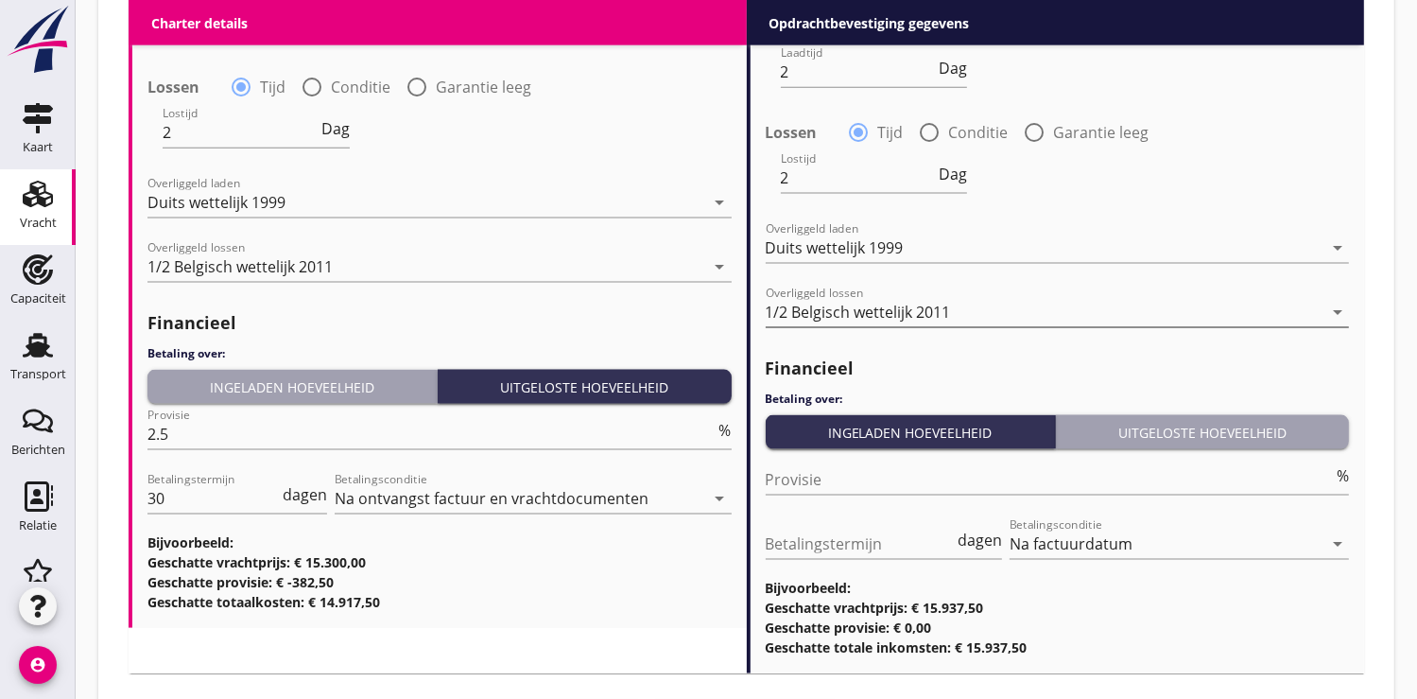
click at [881, 309] on div "1/2 Belgisch wettelijk 2011" at bounding box center [858, 311] width 185 height 17
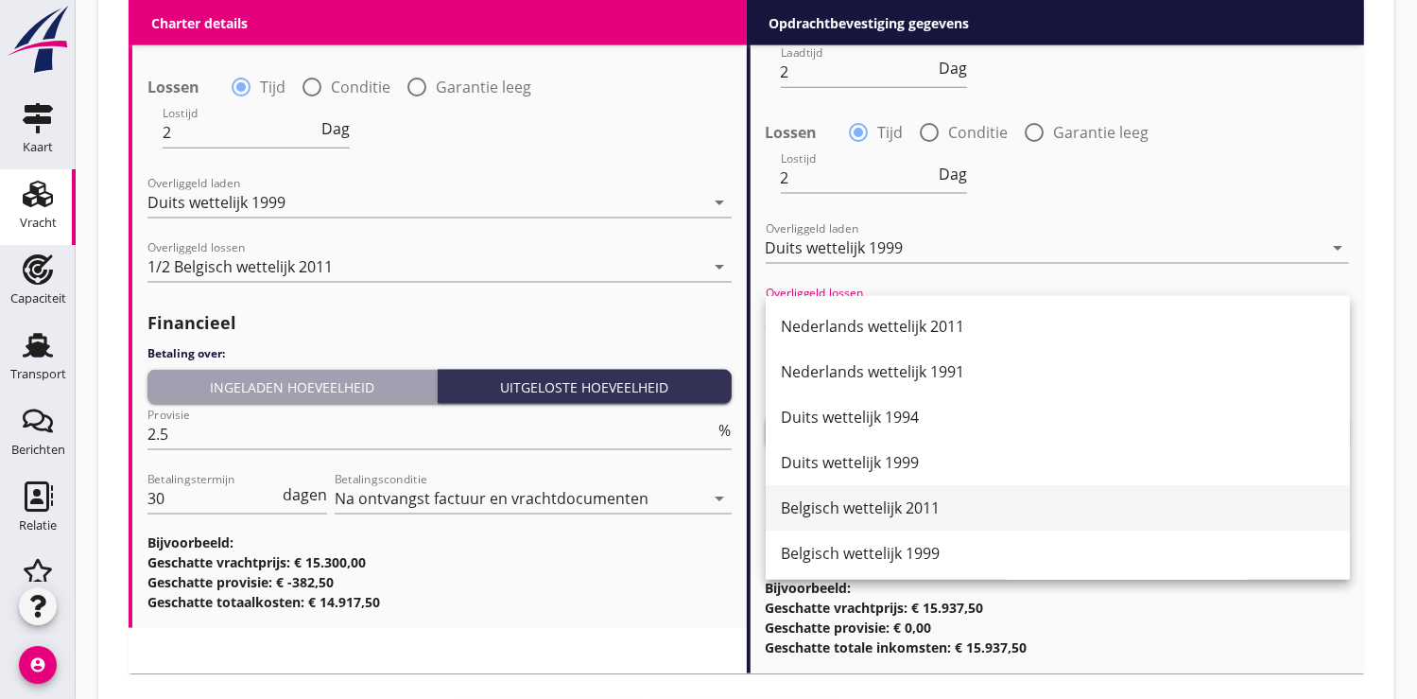
click at [856, 508] on div "Belgisch wettelijk 2011" at bounding box center [1058, 507] width 554 height 23
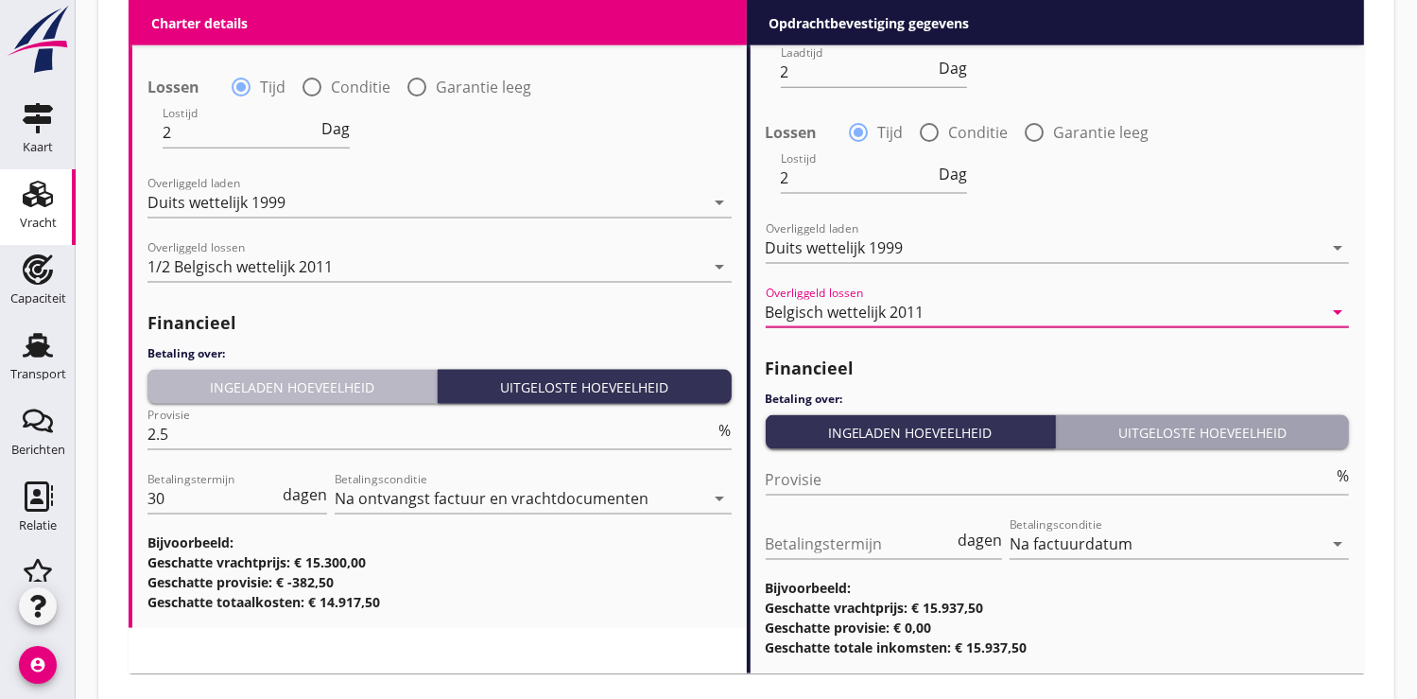
click at [243, 386] on div "Ingeladen hoeveelheid" at bounding box center [292, 387] width 274 height 20
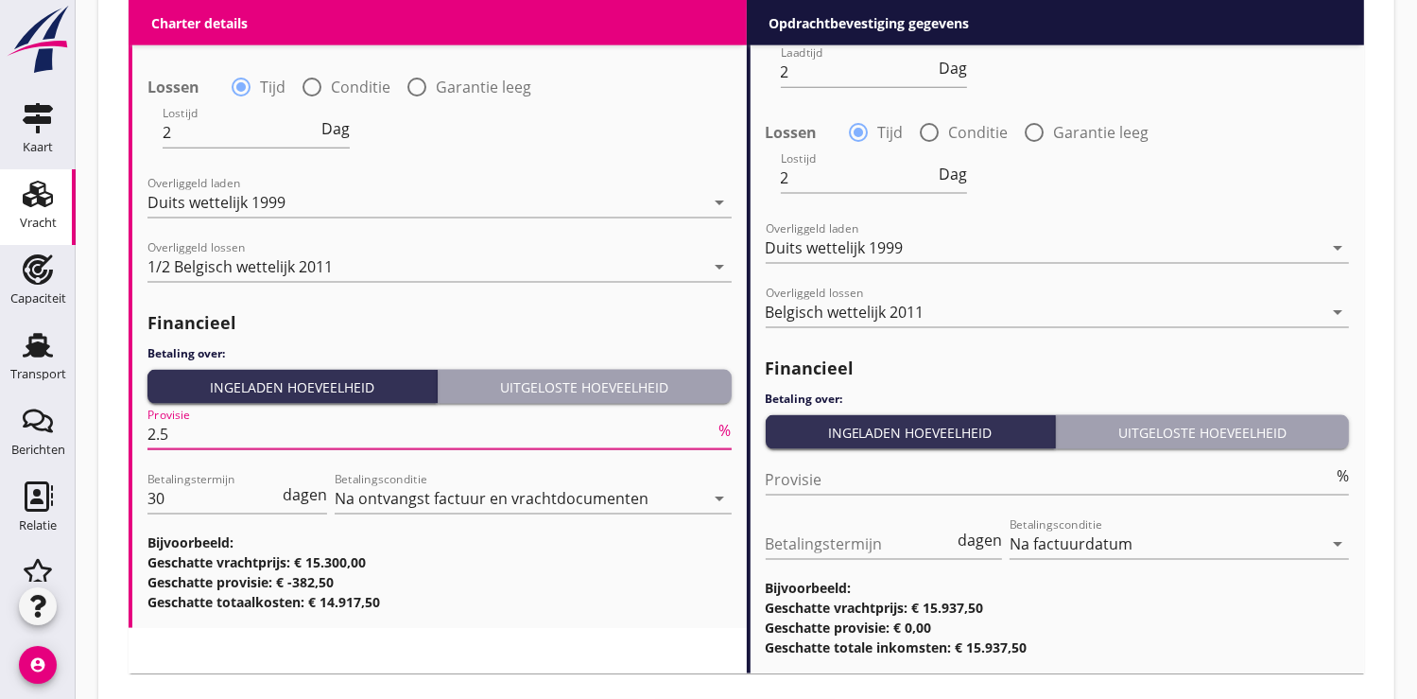
drag, startPoint x: 181, startPoint y: 434, endPoint x: 135, endPoint y: 430, distance: 45.5
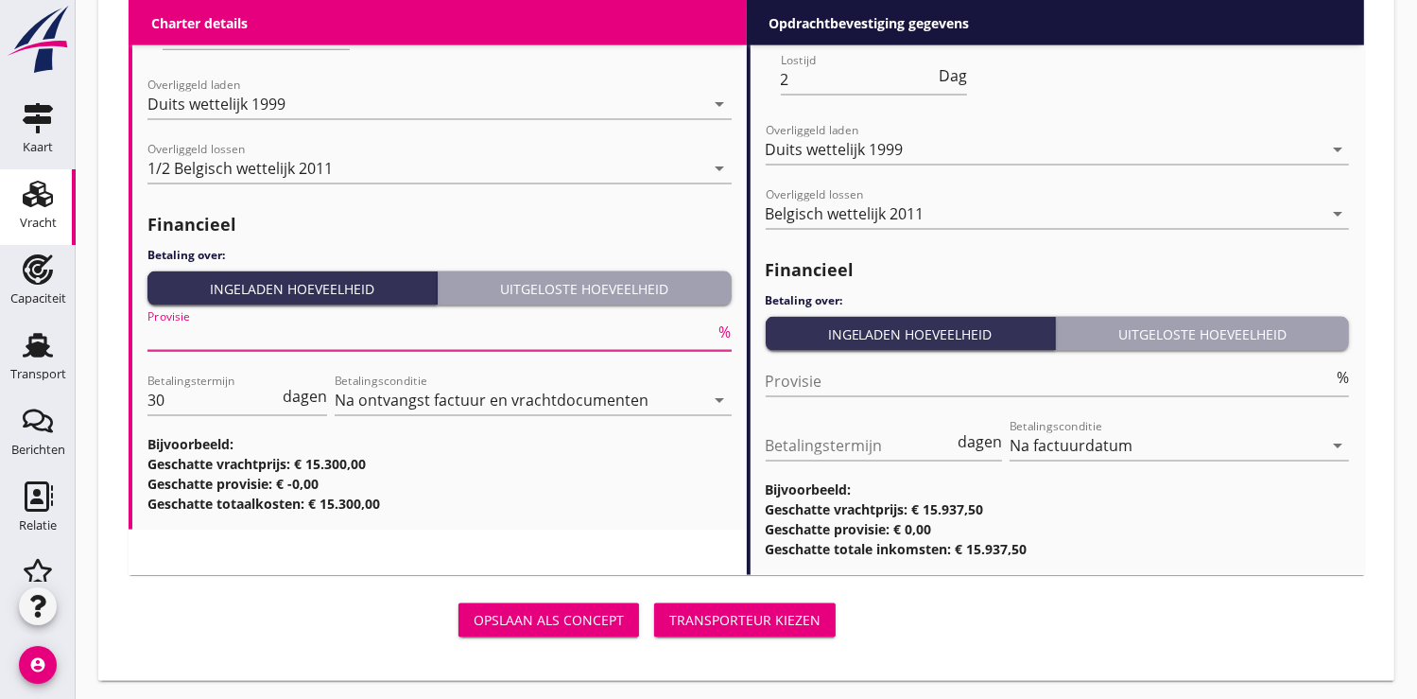
scroll to position [2516, 0]
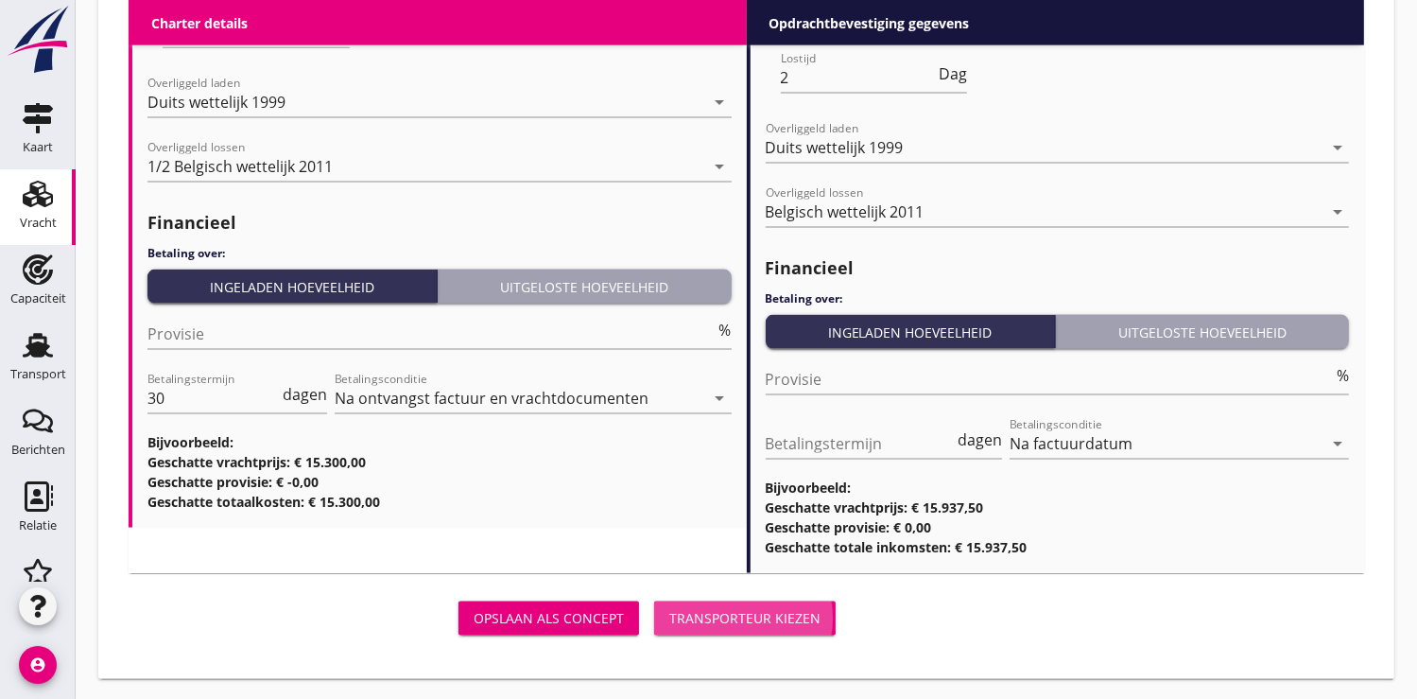
click at [797, 613] on div "Transporteur kiezen" at bounding box center [744, 618] width 151 height 20
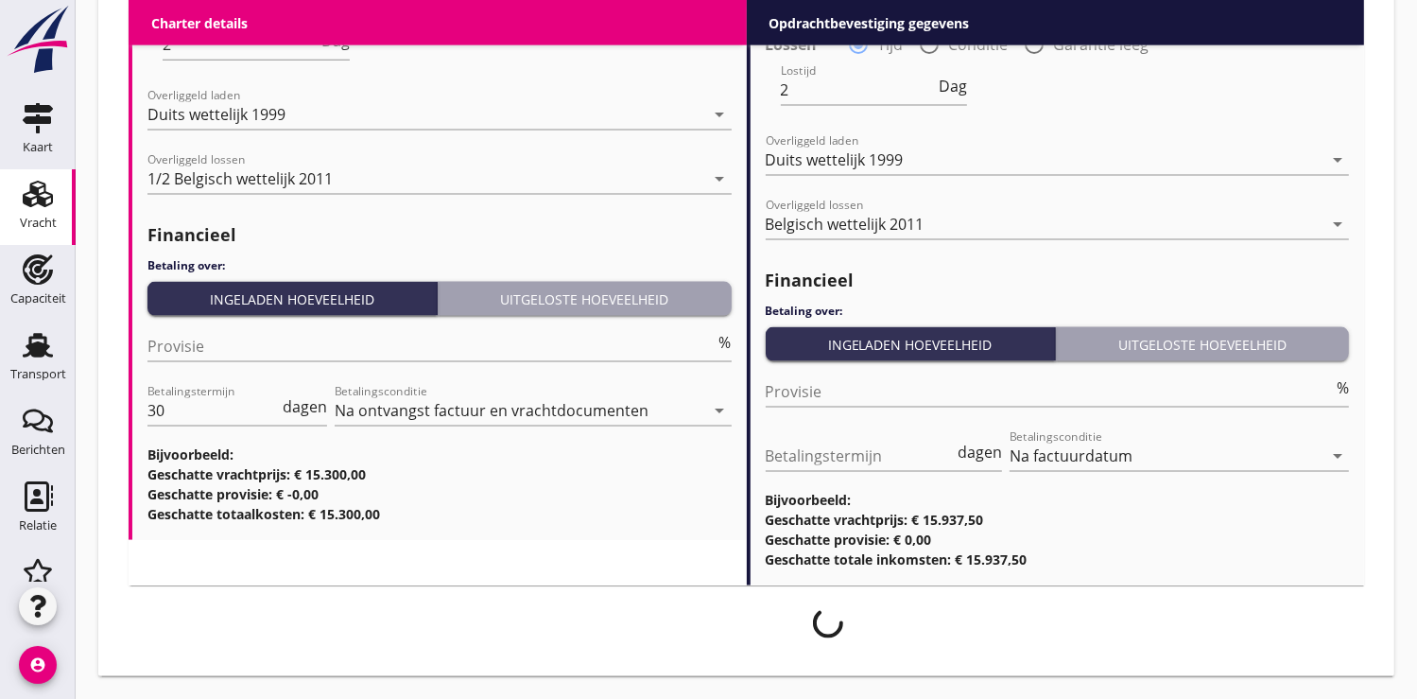
scroll to position [2501, 0]
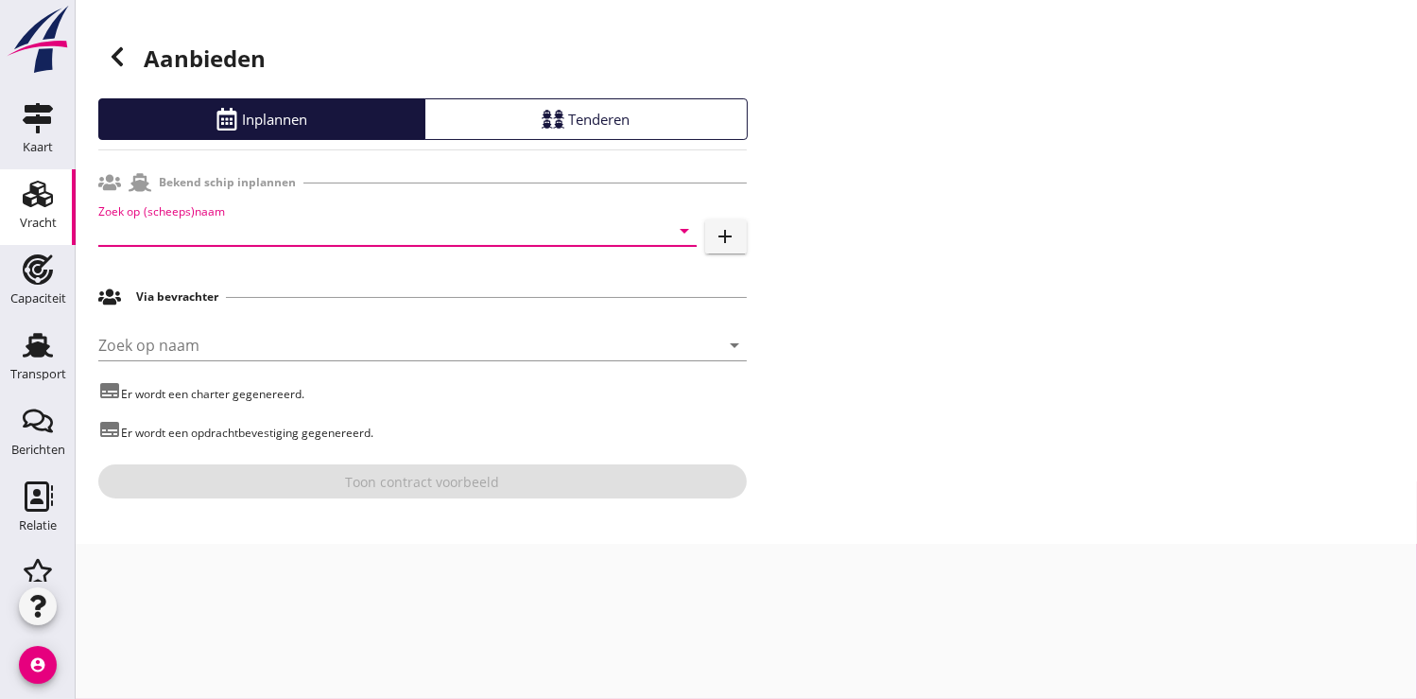
click at [188, 227] on input "Zoek op (scheeps)naam" at bounding box center [370, 231] width 545 height 30
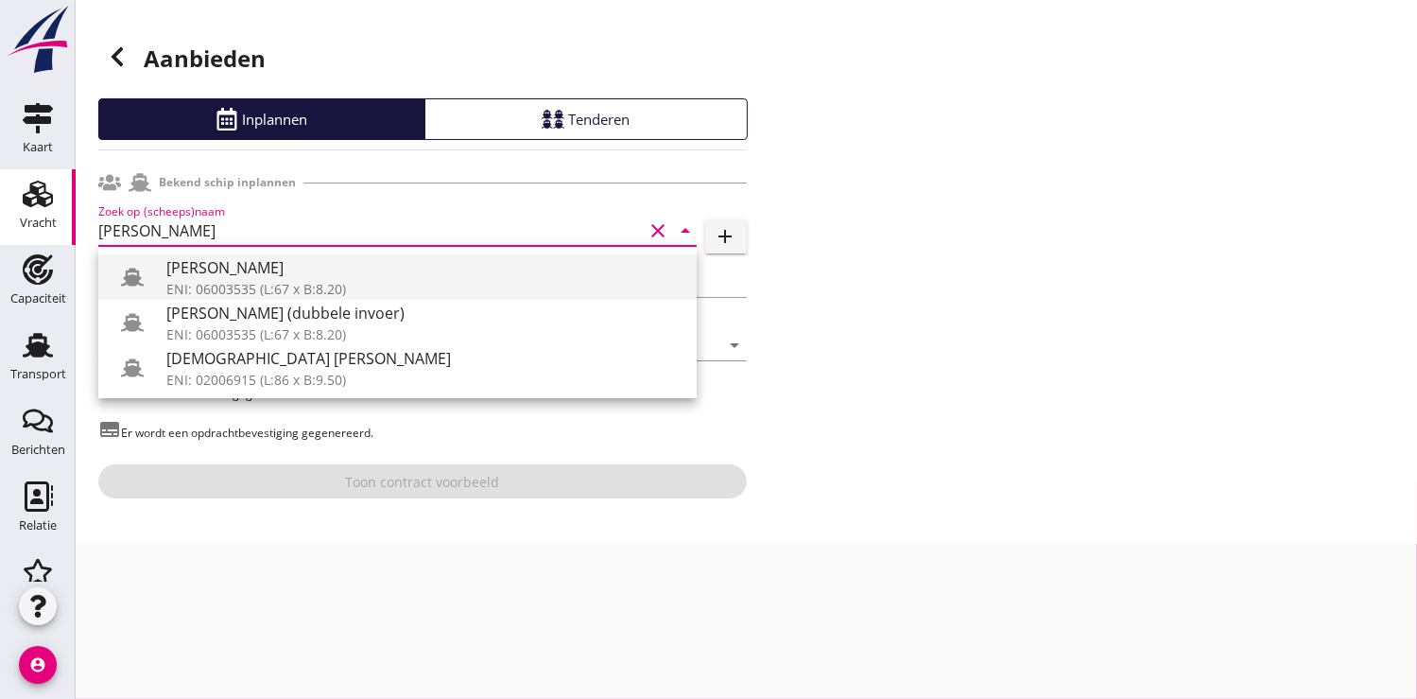
click at [254, 277] on div "[PERSON_NAME]" at bounding box center [423, 267] width 515 height 23
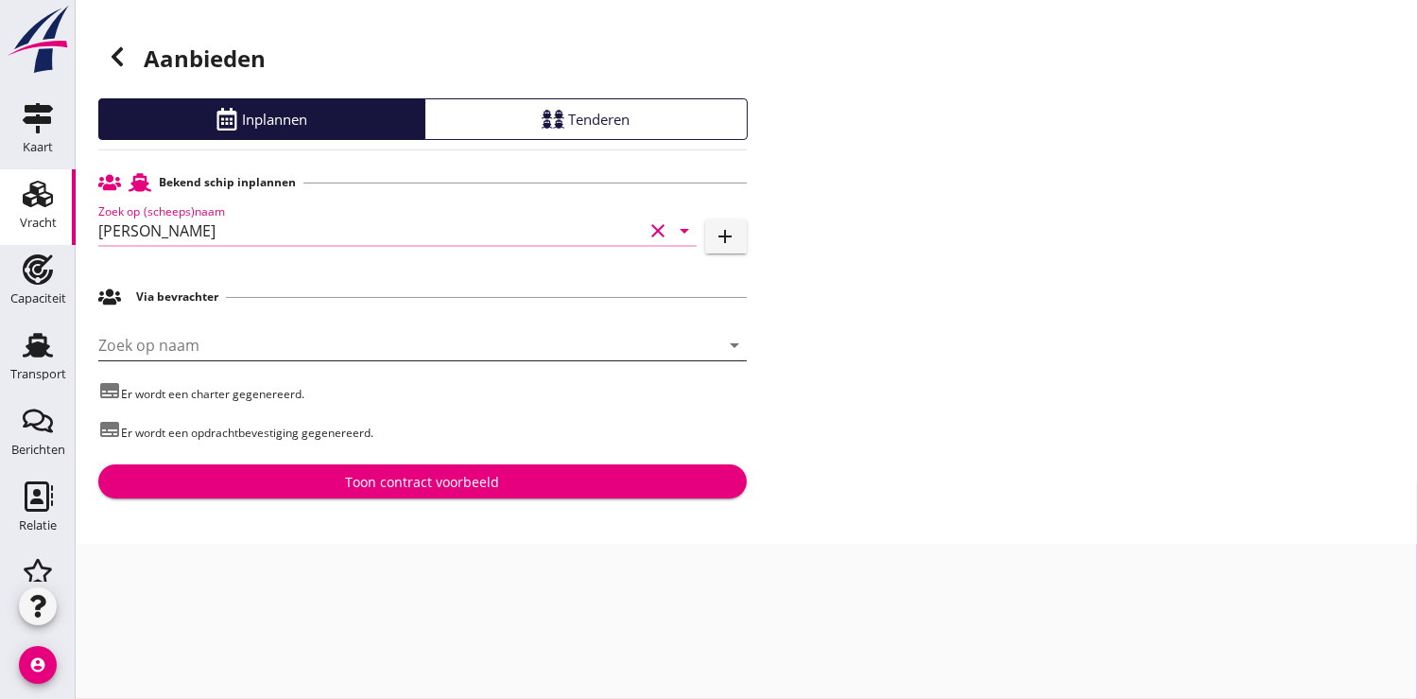
type input "[PERSON_NAME]"
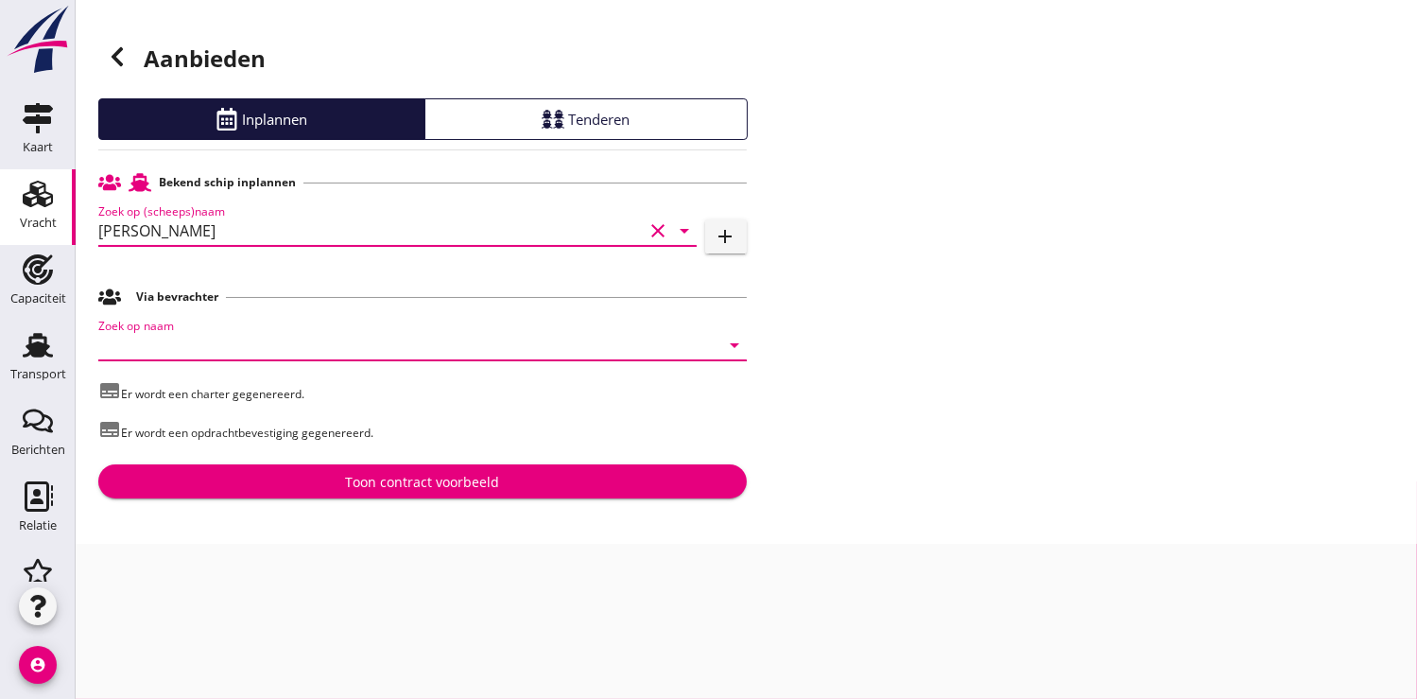
click at [186, 337] on input "Zoek op naam" at bounding box center [396, 345] width 596 height 30
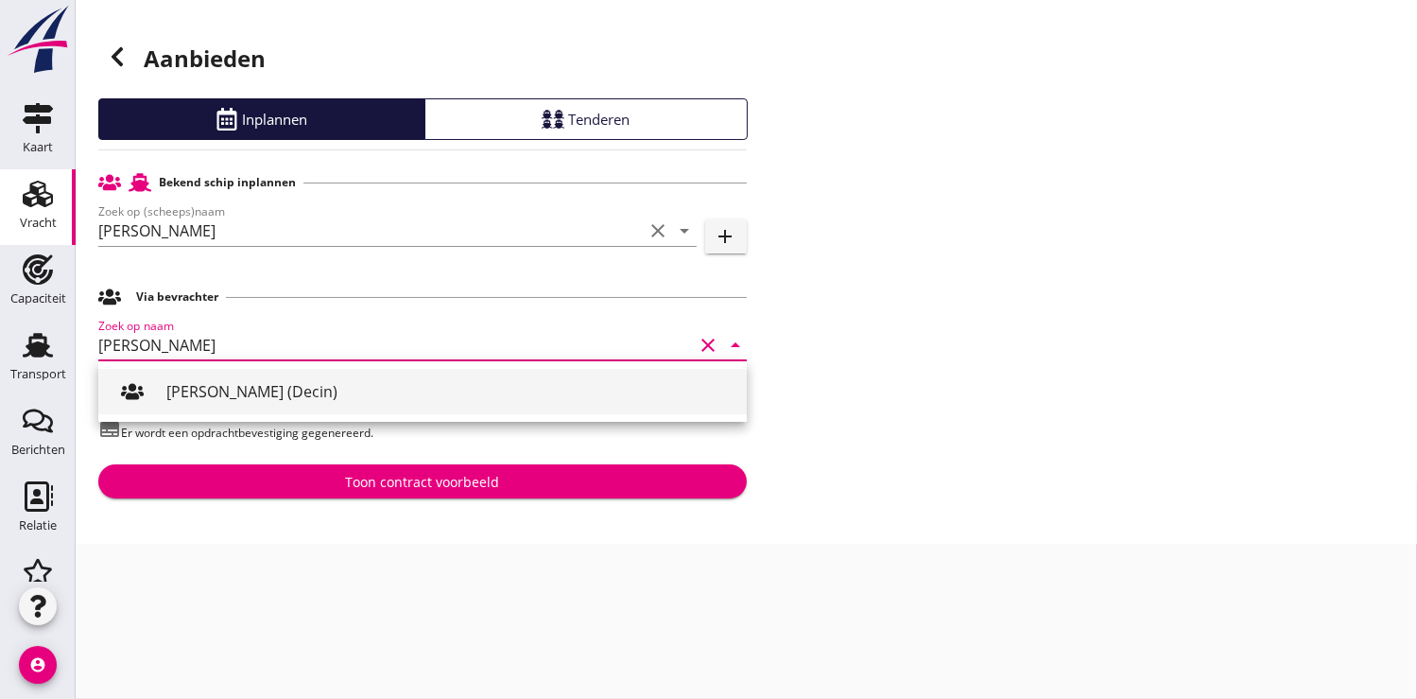
click at [213, 411] on div "[PERSON_NAME] (Decin)" at bounding box center [448, 391] width 565 height 45
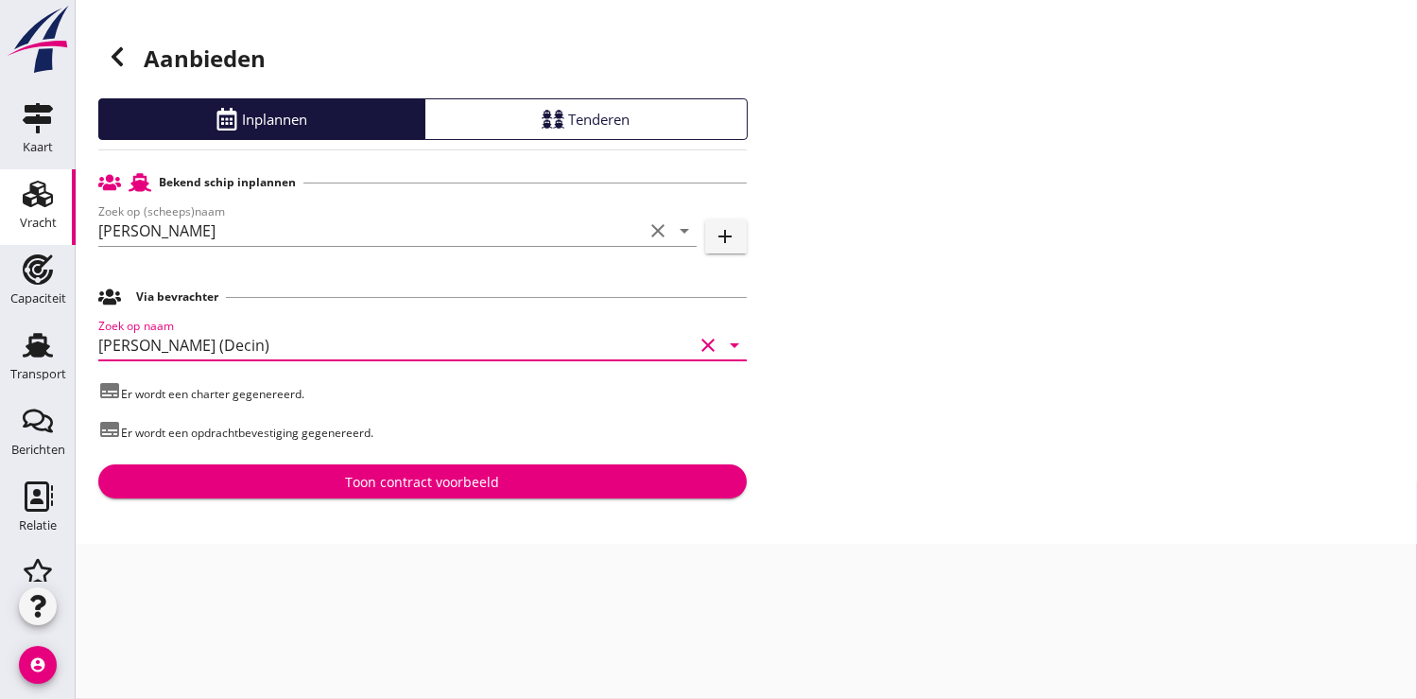
type input "[PERSON_NAME] (Decin)"
click at [382, 488] on div "Toon contract voorbeeld" at bounding box center [422, 482] width 154 height 20
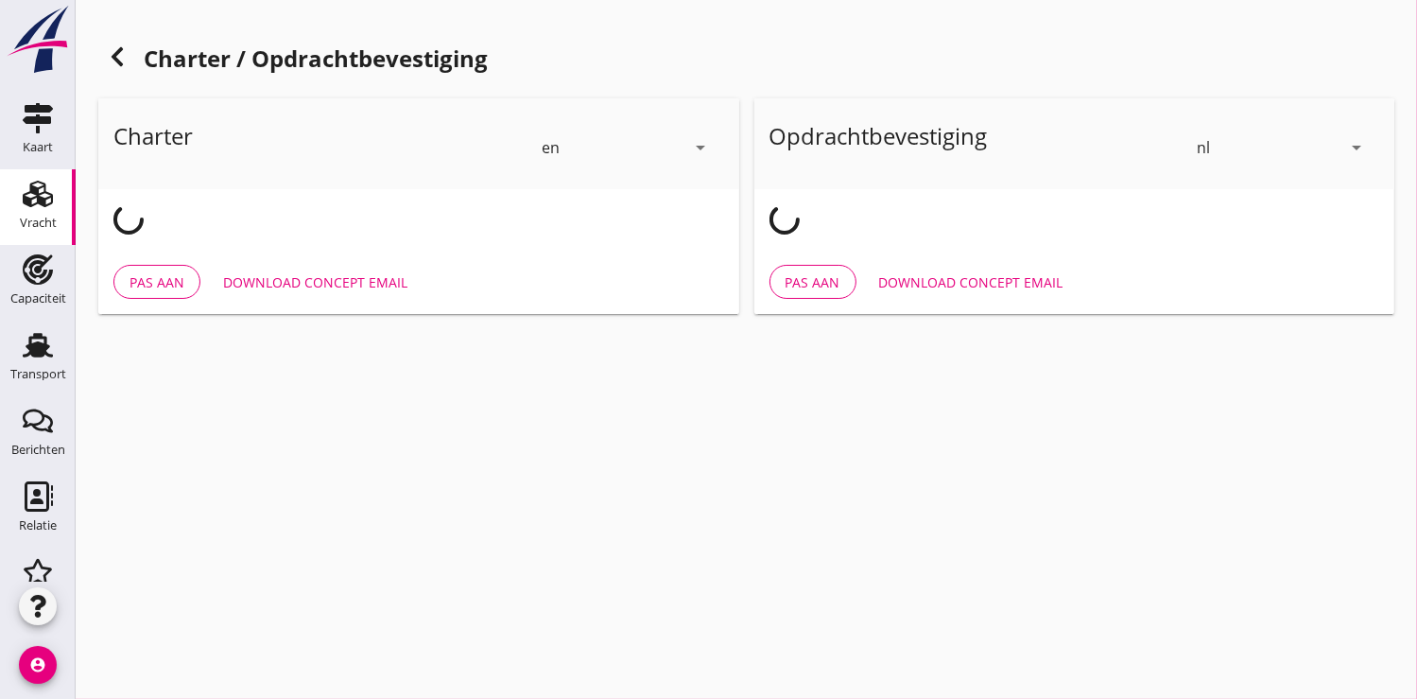
click at [699, 145] on icon "arrow_drop_down" at bounding box center [701, 147] width 23 height 23
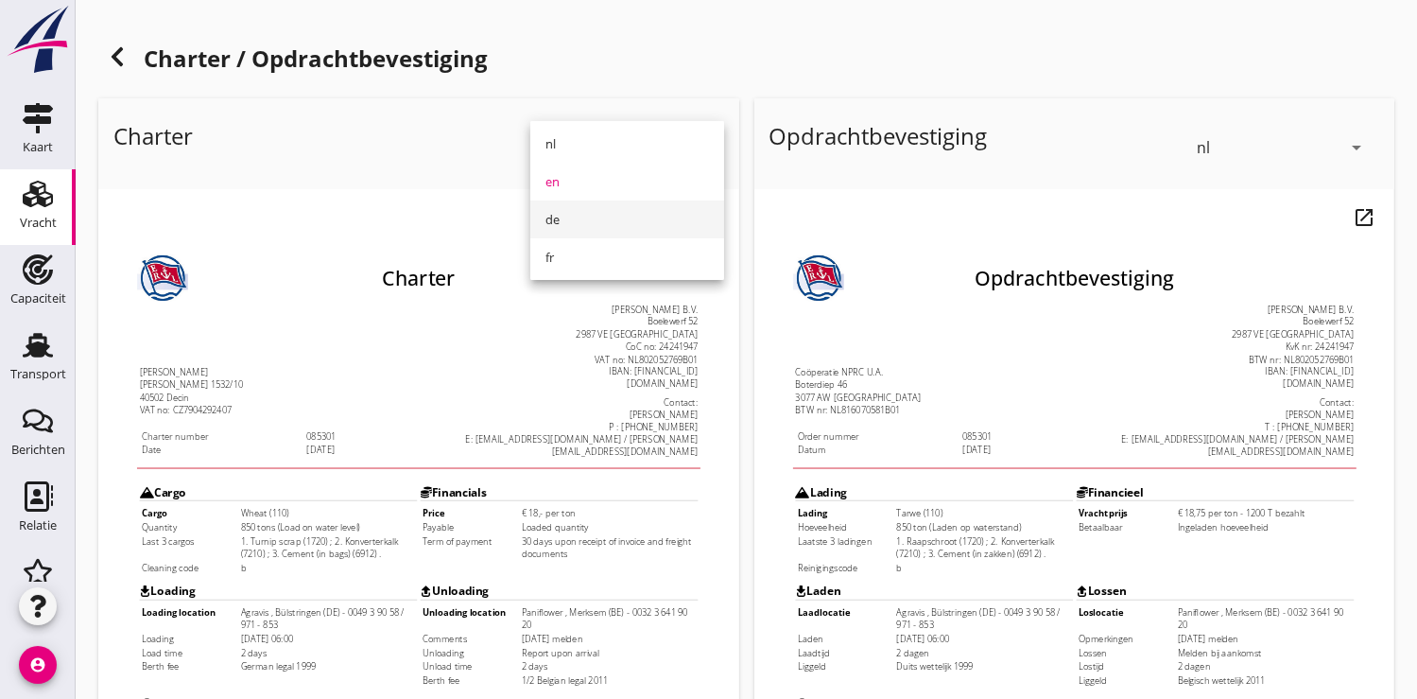
click at [603, 219] on div "de" at bounding box center [627, 219] width 164 height 23
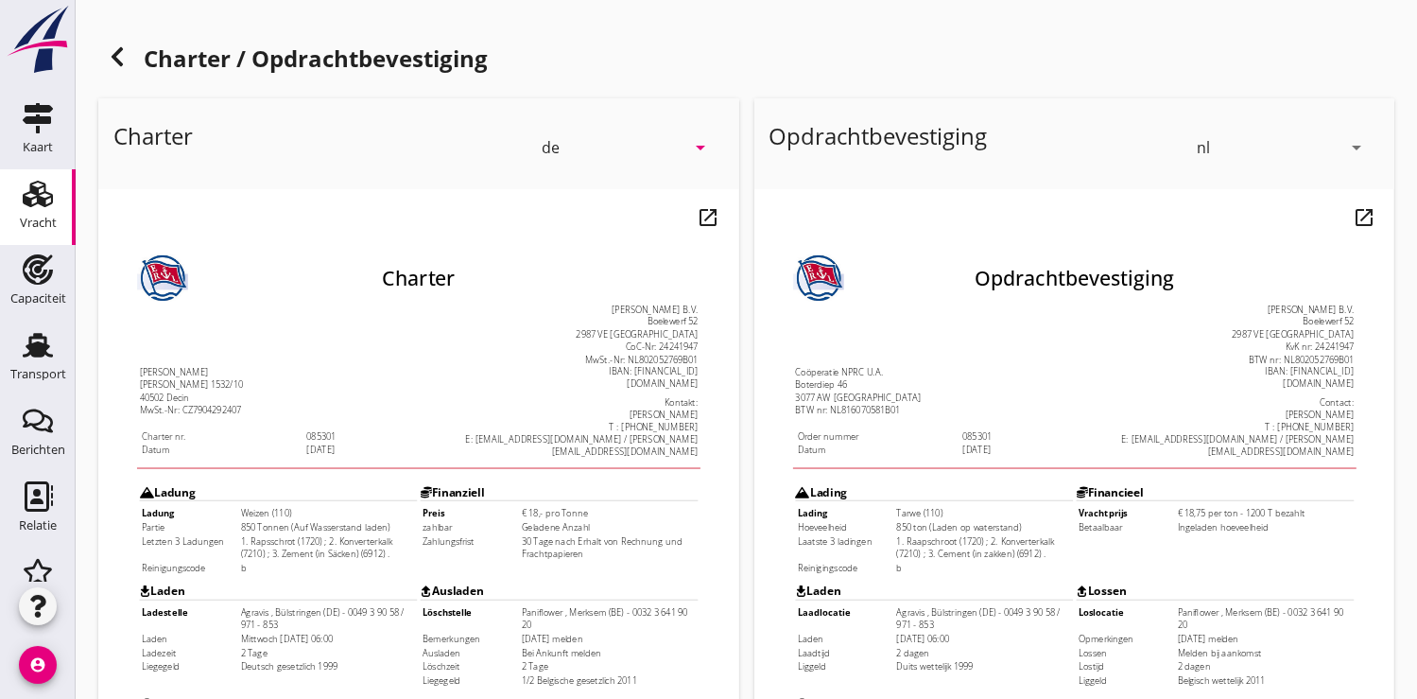
scroll to position [545, 0]
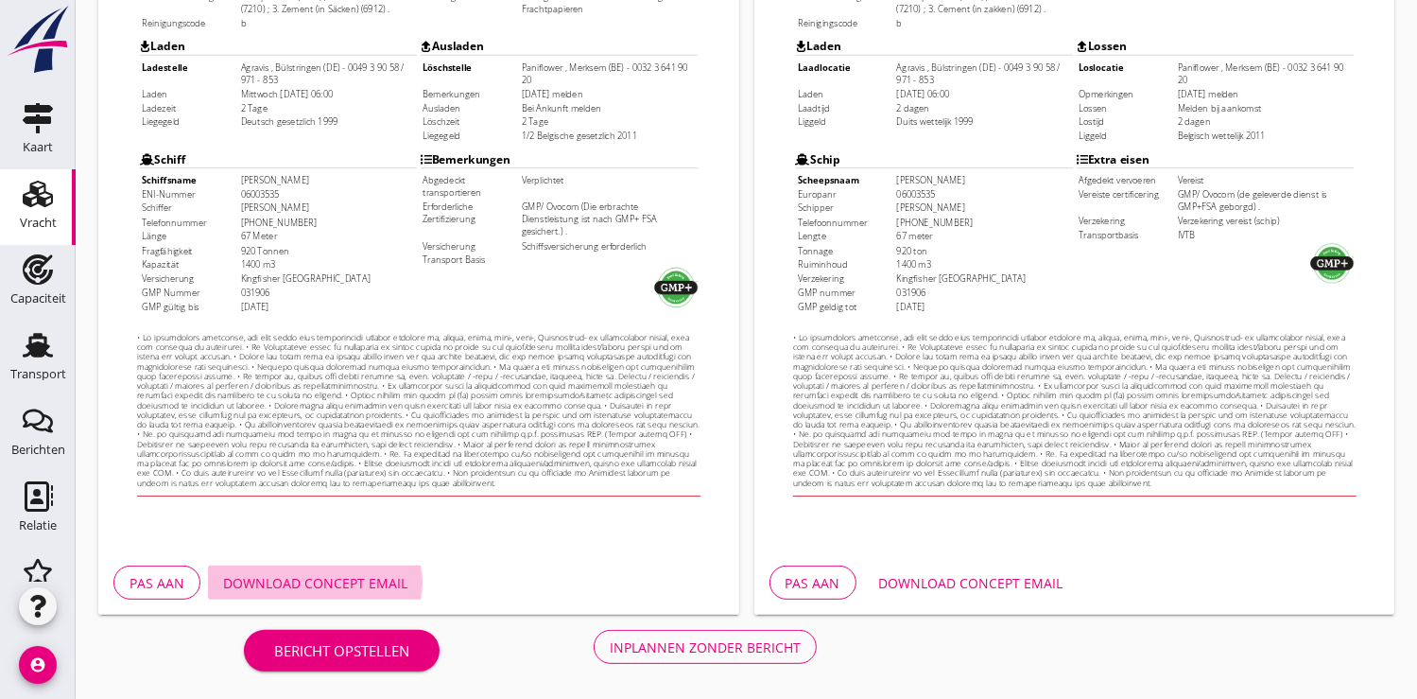
click at [346, 576] on div "Download concept email" at bounding box center [315, 583] width 184 height 20
click at [720, 649] on div "Inplannen zonder bericht" at bounding box center [705, 647] width 191 height 20
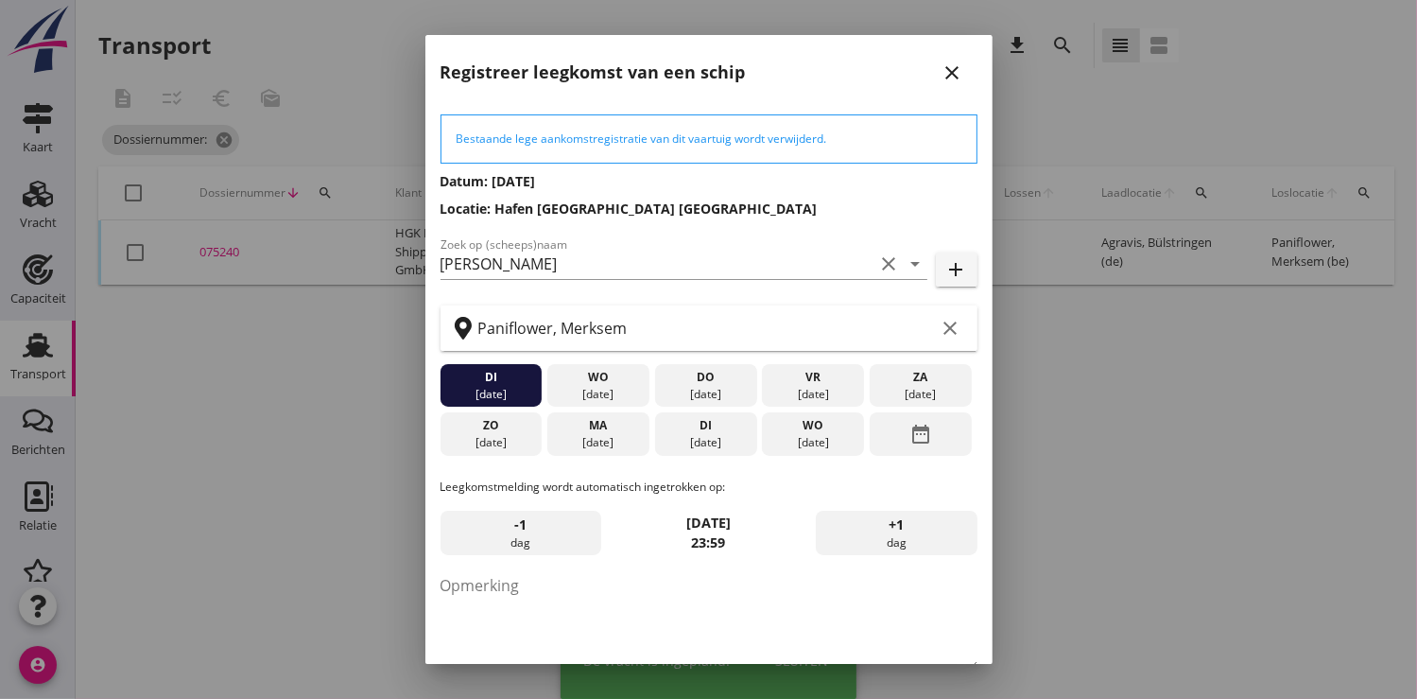
drag, startPoint x: 227, startPoint y: 143, endPoint x: 197, endPoint y: 147, distance: 30.5
click at [225, 139] on div at bounding box center [708, 349] width 1417 height 699
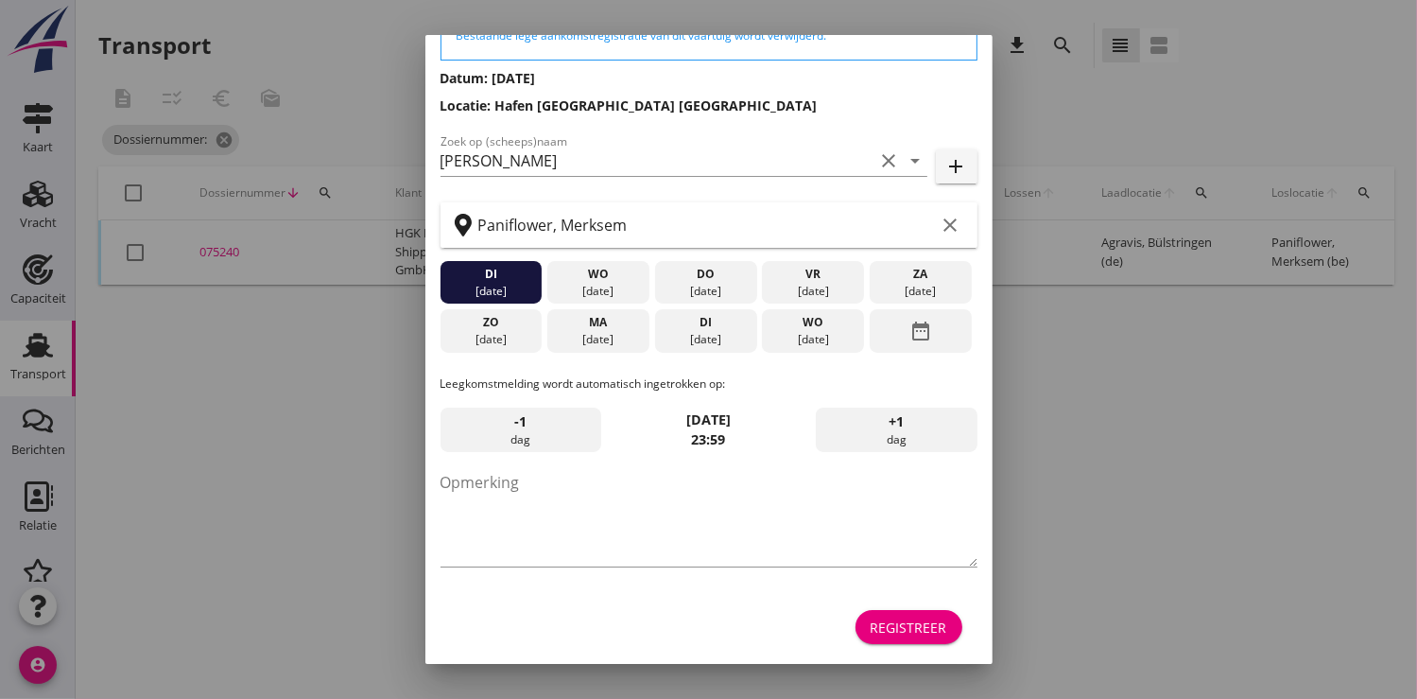
click at [892, 617] on div "Registreer" at bounding box center [909, 627] width 77 height 20
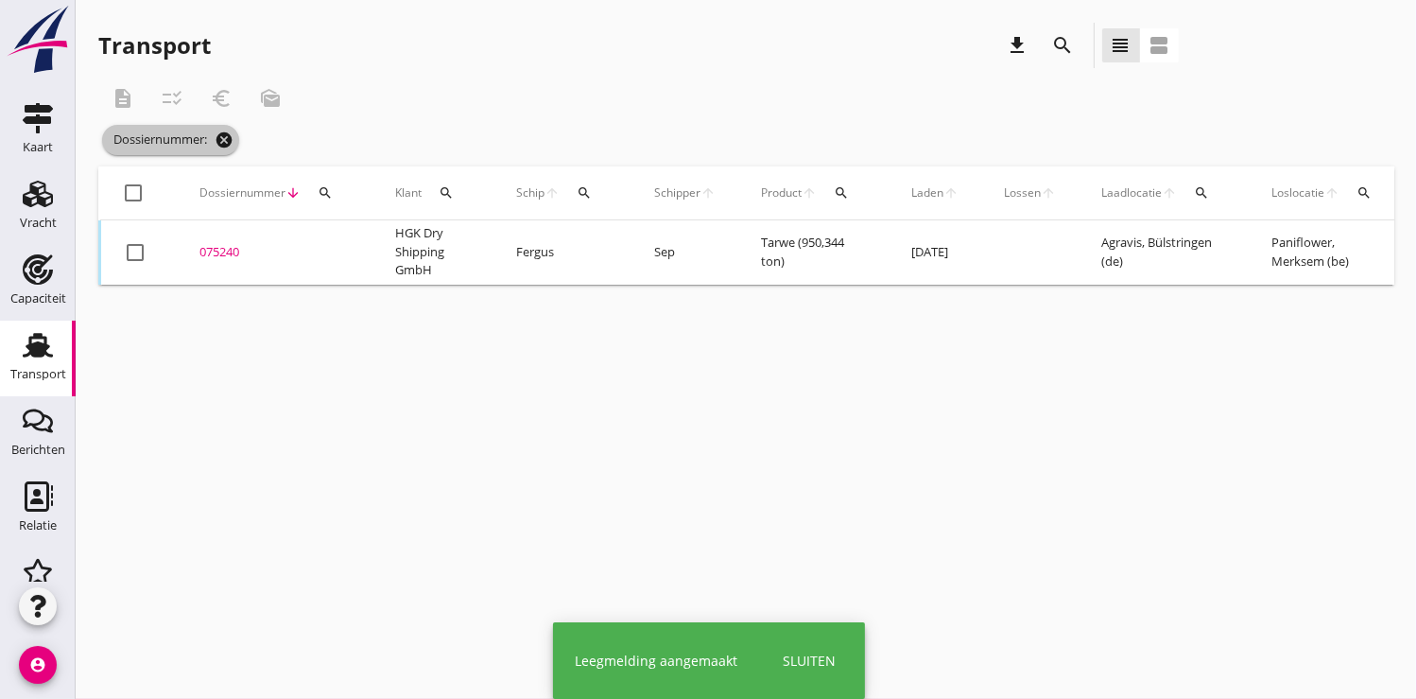
click at [229, 138] on icon "cancel" at bounding box center [224, 139] width 19 height 19
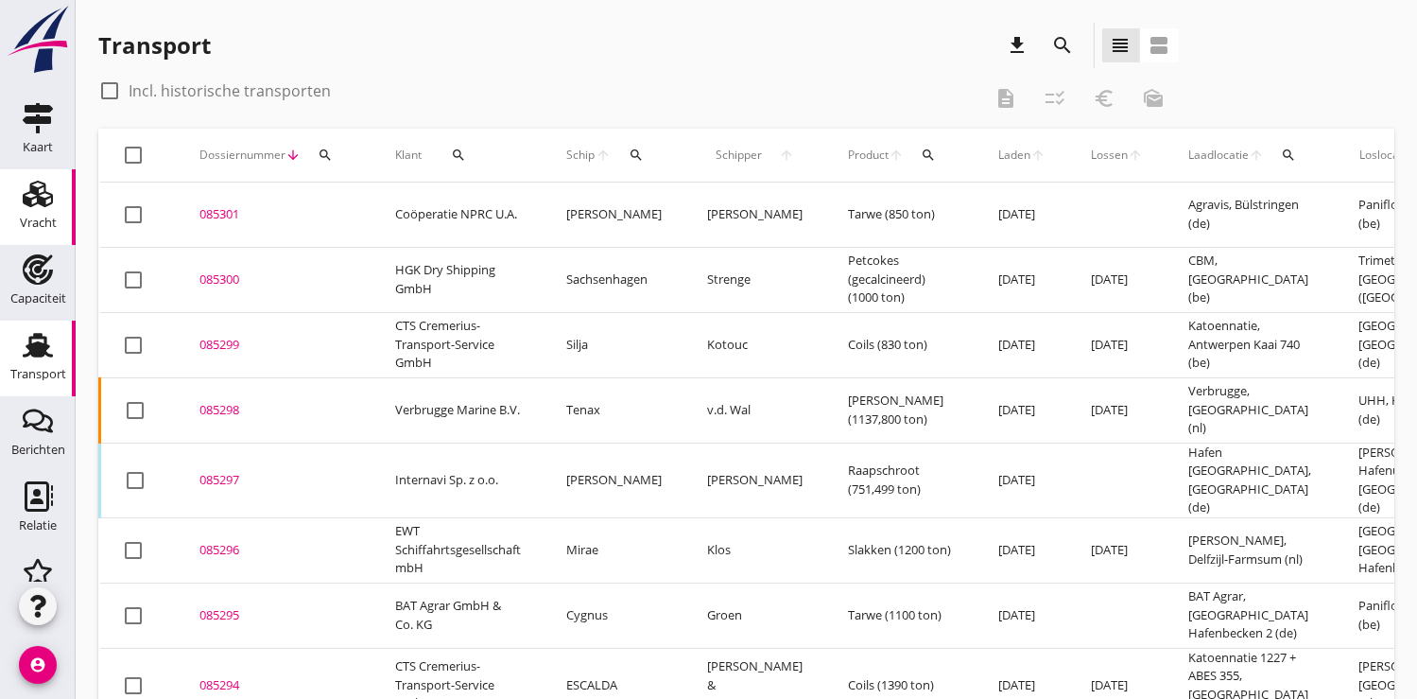
click at [26, 203] on use at bounding box center [38, 194] width 30 height 26
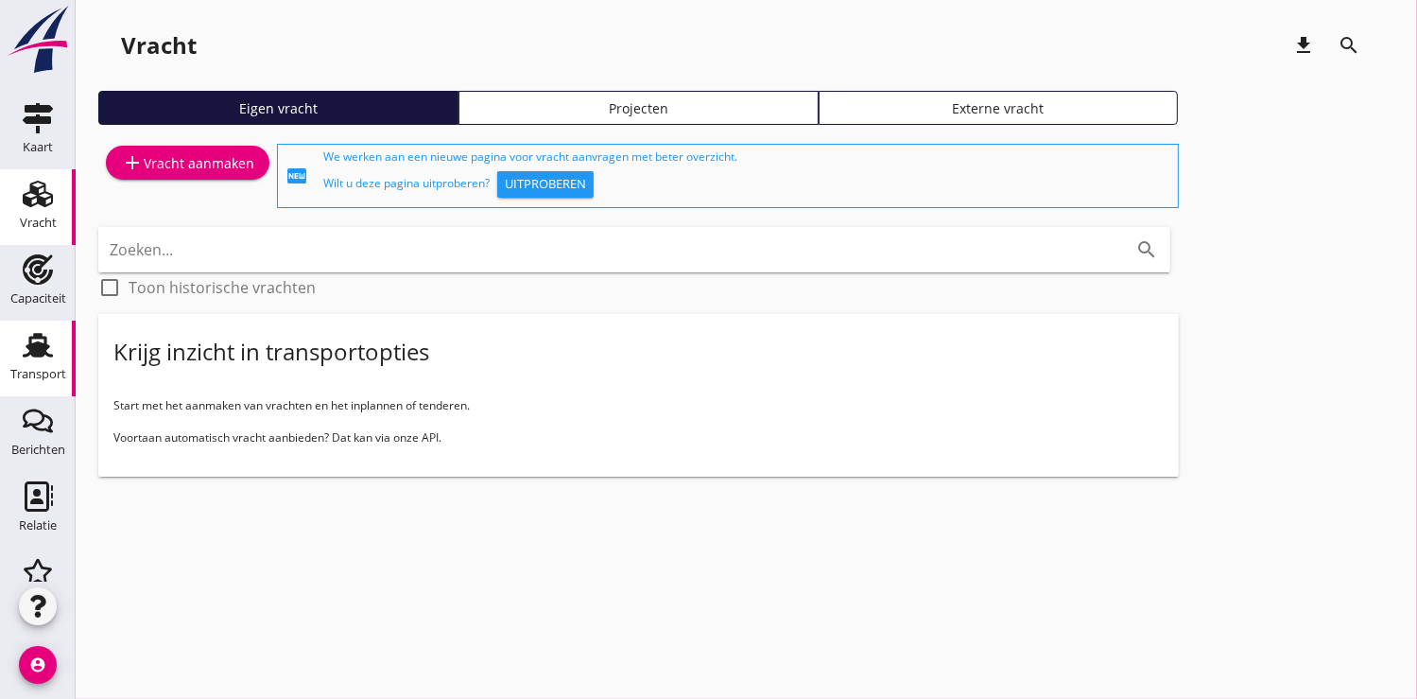
click at [34, 361] on div "Transport" at bounding box center [38, 373] width 56 height 26
